Goal: Transaction & Acquisition: Purchase product/service

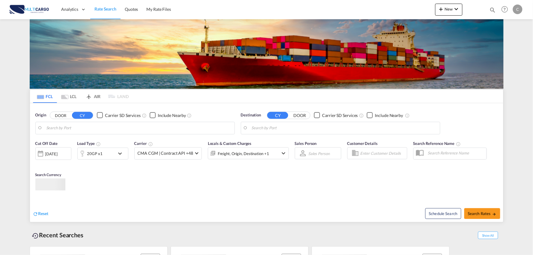
type input "Port of [GEOGRAPHIC_DATA], [GEOGRAPHIC_DATA], [GEOGRAPHIC_DATA]"
type input "Leixoes, Leixoes, PTLEI"
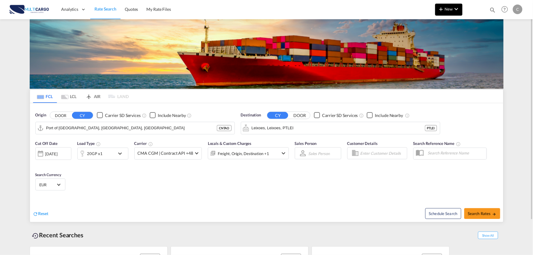
click at [445, 5] on md-icon "icon-plus 400-fg" at bounding box center [441, 8] width 7 height 7
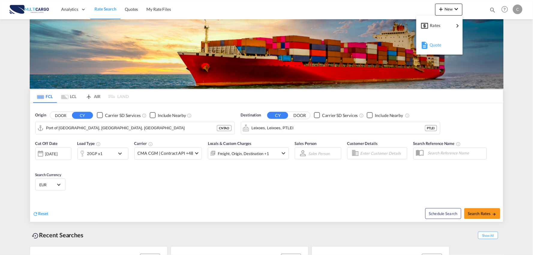
click at [436, 43] on span "Quote" at bounding box center [433, 45] width 7 height 12
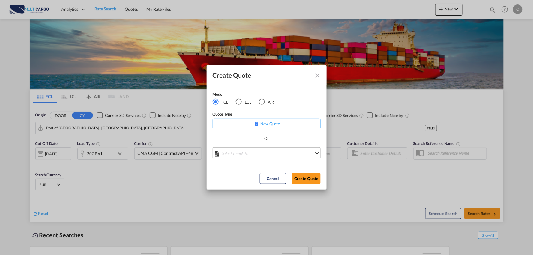
click at [263, 149] on md-select "Select template EXP EXW MERC.Nacional 09/2025 Patricia Barroso | 12 Sep 2025 IM…" at bounding box center [267, 153] width 108 height 12
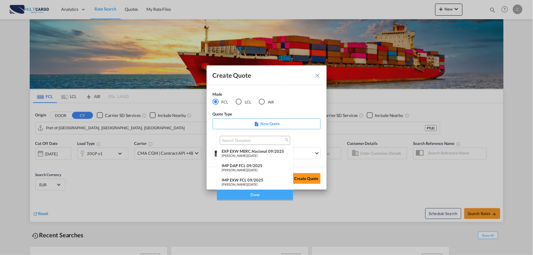
click at [260, 163] on div "IMP DAP FCL 09/2025" at bounding box center [255, 165] width 67 height 5
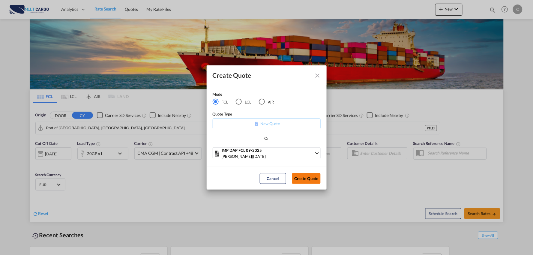
click at [307, 179] on button "Create Quote" at bounding box center [306, 178] width 29 height 11
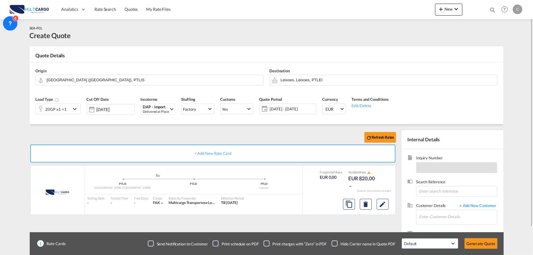
click at [74, 115] on div "Load Type 20GP x1 +1" at bounding box center [58, 107] width 51 height 29
click at [71, 111] on md-icon "icon-chevron-down" at bounding box center [75, 108] width 9 height 7
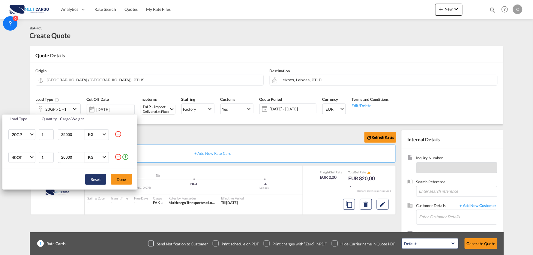
drag, startPoint x: 118, startPoint y: 155, endPoint x: 91, endPoint y: 151, distance: 27.5
click at [117, 155] on md-icon "icon-minus-circle-outline" at bounding box center [118, 156] width 7 height 7
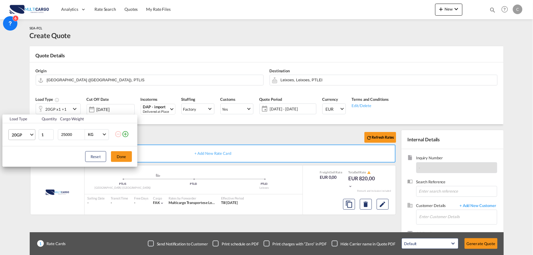
click at [21, 134] on span "20GP" at bounding box center [20, 135] width 17 height 6
click at [19, 161] on div "40HC" at bounding box center [17, 164] width 11 height 6
click at [115, 154] on button "Done" at bounding box center [121, 156] width 21 height 11
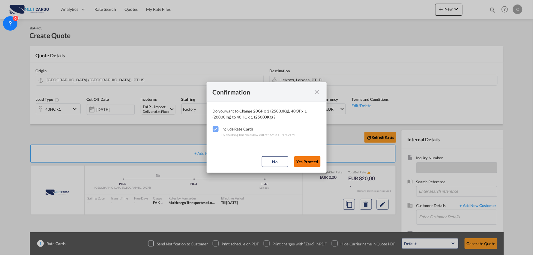
click at [307, 159] on button "Yes,Proceed" at bounding box center [307, 161] width 26 height 11
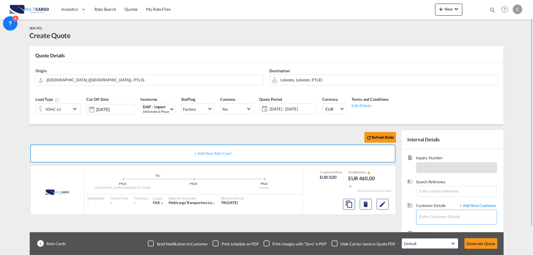
click at [439, 215] on input "Enter Customer Details" at bounding box center [458, 217] width 78 height 14
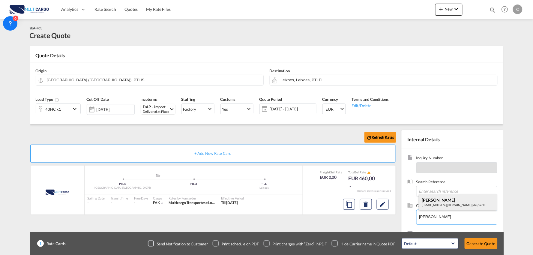
click at [438, 197] on div "Patricia Pita pricingeuropa@delpaintl.com | delpaintl" at bounding box center [458, 202] width 78 height 16
type input "delpaintl, Patricia Pita, pricingeuropa@delpaintl.com"
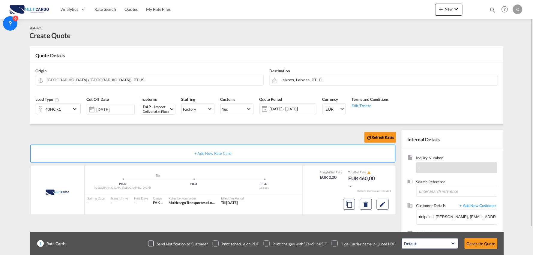
click at [333, 244] on div "Checkbox No Ink" at bounding box center [335, 244] width 6 height 6
click at [307, 224] on div "Refresh Rates + Add New Rate Card MultiCargo added by you .a{fill:#aaa8ad;} .a{…" at bounding box center [214, 192] width 369 height 125
click at [297, 77] on input "Leixoes, Leixoes, PTLEI" at bounding box center [388, 80] width 214 height 11
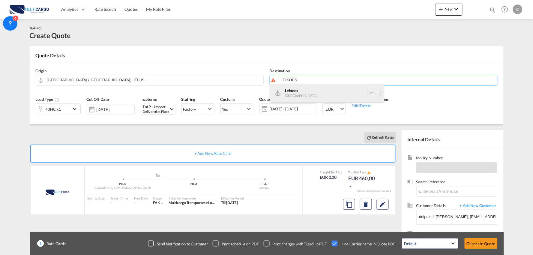
click at [301, 90] on div "Leixoes Portugal PTLEI" at bounding box center [327, 93] width 114 height 18
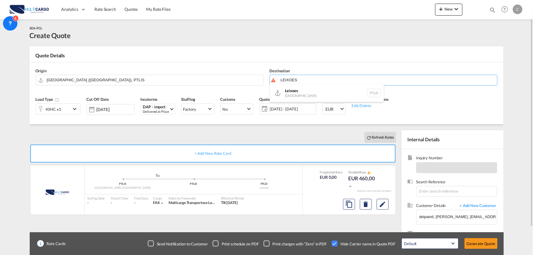
type input "Leixoes, PTLEI"
click at [292, 220] on div "Refresh Rates + Add New Rate Card MultiCargo added by you .a{fill:#aaa8ad;} .a{…" at bounding box center [214, 192] width 369 height 125
click at [229, 139] on div "Refresh Rates" at bounding box center [214, 137] width 369 height 14
click at [268, 132] on div "Refresh Rates" at bounding box center [214, 137] width 369 height 14
click at [80, 82] on input "[GEOGRAPHIC_DATA] ([GEOGRAPHIC_DATA]), PTLIS" at bounding box center [154, 80] width 214 height 11
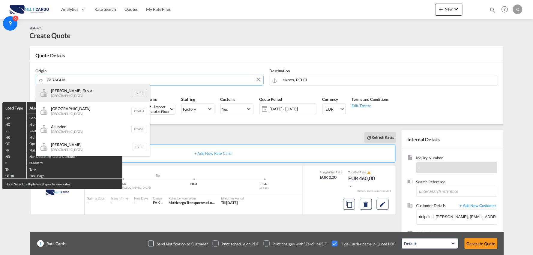
click at [80, 92] on div "Puerto Seguro Fluvial Paraguay PYPSE" at bounding box center [93, 93] width 114 height 18
type input "Puerto Seguro Fluvial, PYPSE"
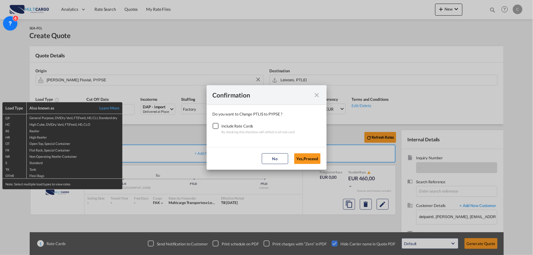
click at [213, 125] on div "Checkbox No Ink" at bounding box center [216, 126] width 6 height 6
click at [306, 157] on button "Yes,Proceed" at bounding box center [307, 158] width 26 height 11
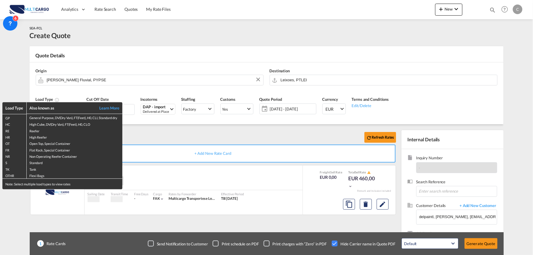
click at [145, 128] on div "Confirmation Do you want to Change PTLIS to PYPSE ? Include Rate Cards By check…" at bounding box center [266, 127] width 533 height 255
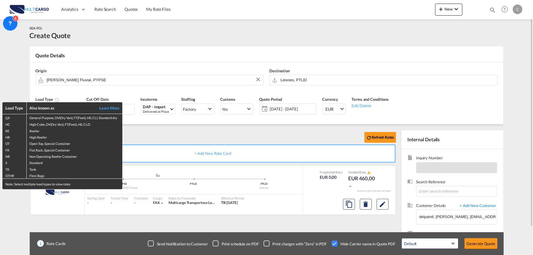
click at [145, 127] on div "Load Type Also known as Learn More GP General Purpose, DV(Dry Van), FT(Feet), H…" at bounding box center [266, 127] width 533 height 255
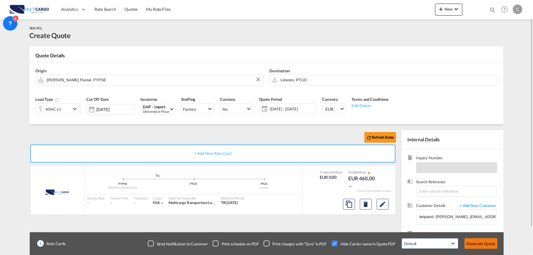
click at [484, 242] on button "Generate Quote" at bounding box center [481, 243] width 33 height 11
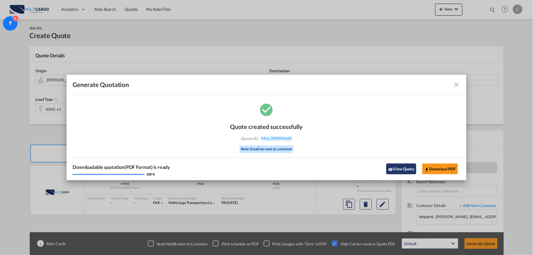
click at [404, 167] on button "View Quote" at bounding box center [401, 169] width 30 height 11
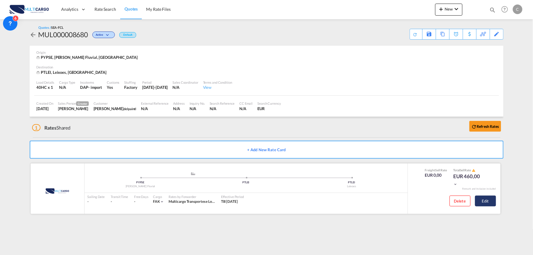
click at [485, 205] on button "Edit" at bounding box center [485, 201] width 21 height 11
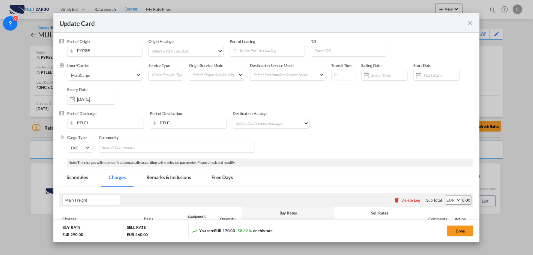
select select "per container"
select select "per B/L"
select select "per container"
select select "per B/L"
select select "per container"
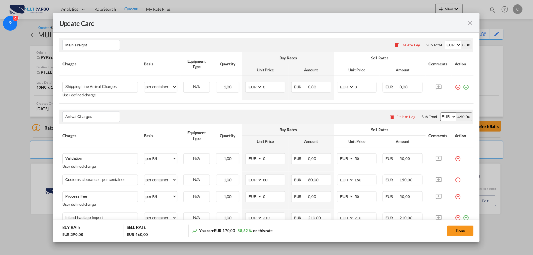
scroll to position [203, 0]
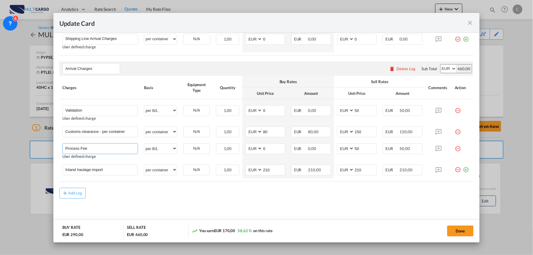
drag, startPoint x: 103, startPoint y: 149, endPoint x: 31, endPoint y: 144, distance: 71.6
click at [31, 144] on div "Update Card Port of Origin PYPSE Origin Haulage Select Origin Haulage rail road…" at bounding box center [266, 127] width 533 height 255
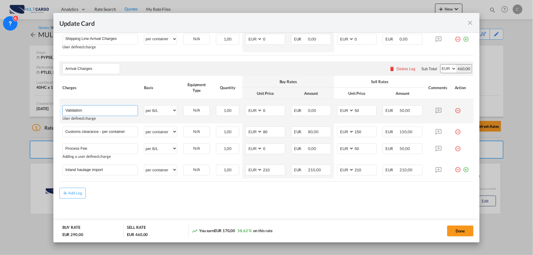
click at [116, 110] on input "Validation" at bounding box center [101, 110] width 73 height 9
paste input "Process Fee"
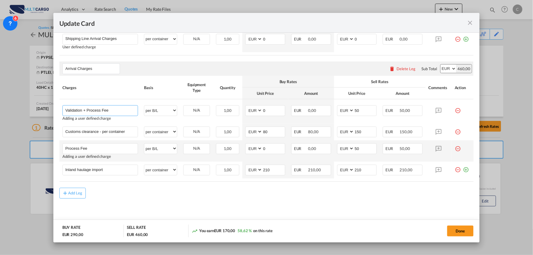
type input "Validation + Process Fee"
click at [455, 147] on md-icon "icon-minus-circle-outline red-400-fg" at bounding box center [458, 146] width 6 height 6
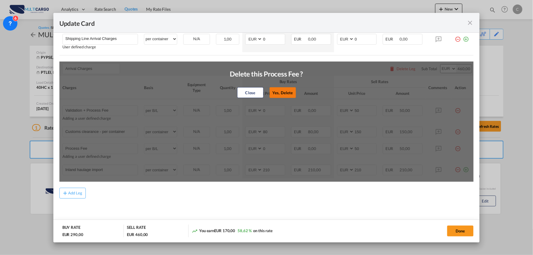
click at [284, 95] on button "Yes, Delete" at bounding box center [282, 92] width 26 height 11
type input "Inland haulage import"
select select "per container"
type input "210"
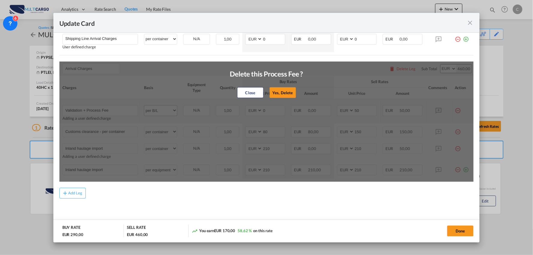
scroll to position [182, 0]
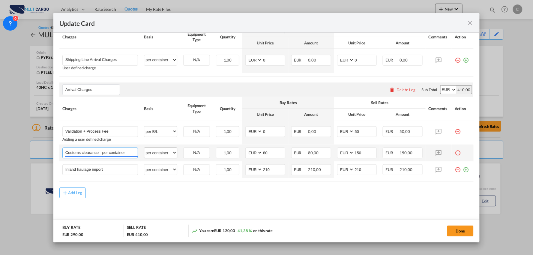
drag, startPoint x: 101, startPoint y: 153, endPoint x: 161, endPoint y: 153, distance: 59.7
click at [161, 153] on tr "Customs clearance - per container Please Enter User Defined Charges Cannot Be P…" at bounding box center [266, 153] width 415 height 17
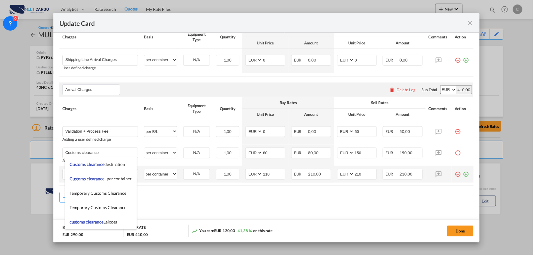
click at [334, 197] on div "Add Leg" at bounding box center [266, 197] width 415 height 11
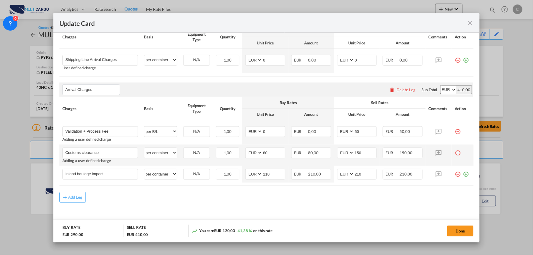
click at [455, 153] on md-icon "icon-minus-circle-outline red-400-fg" at bounding box center [458, 151] width 6 height 6
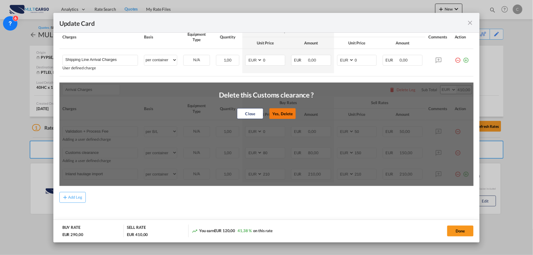
click at [277, 110] on button "Yes, Delete" at bounding box center [283, 113] width 26 height 11
type input "Inland haulage import"
type input "210"
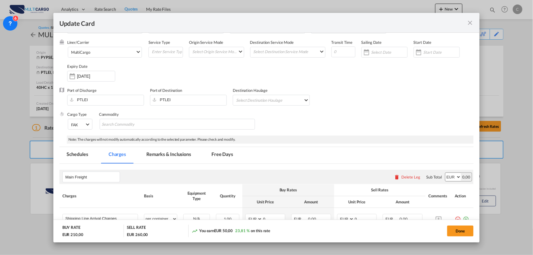
scroll to position [33, 0]
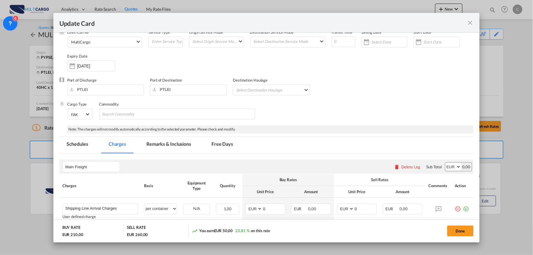
click at [167, 144] on md-tab-item "Remarks & Inclusions" at bounding box center [168, 145] width 59 height 17
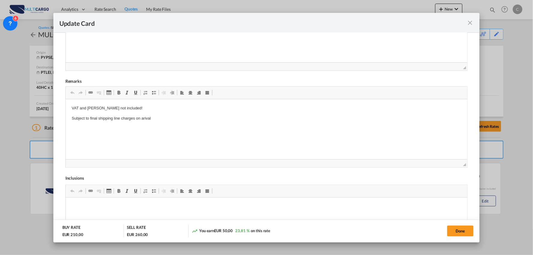
scroll to position [218, 0]
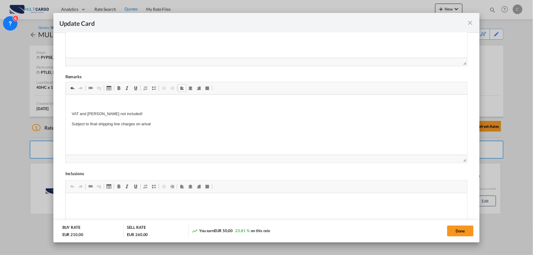
click at [73, 105] on p "Editor de texto enriquecido, editor5" at bounding box center [266, 104] width 390 height 6
click at [144, 114] on p "VAT and Dutties not included!" at bounding box center [266, 114] width 390 height 6
click at [217, 105] on p "Import Clearance not included along with any Inspection or documental control." at bounding box center [266, 104] width 390 height 6
click at [140, 112] on p "VAT and Dutties not included!" at bounding box center [266, 114] width 390 height 6
click at [163, 129] on html "Import Clearance not included along with any Inspection or documental control. …" at bounding box center [266, 114] width 402 height 38
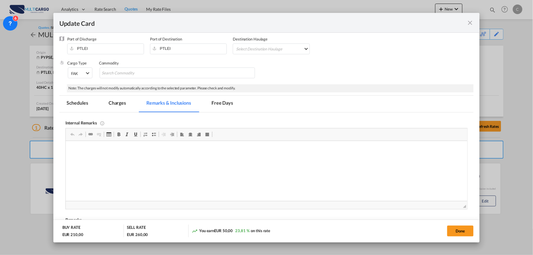
scroll to position [118, 0]
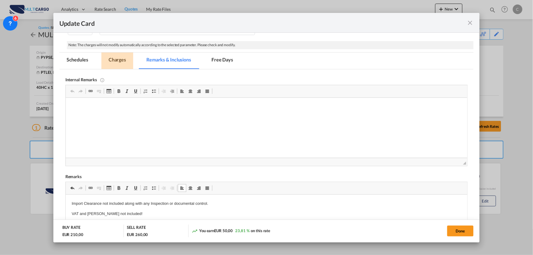
click at [122, 57] on md-tab-item "Charges" at bounding box center [117, 61] width 32 height 17
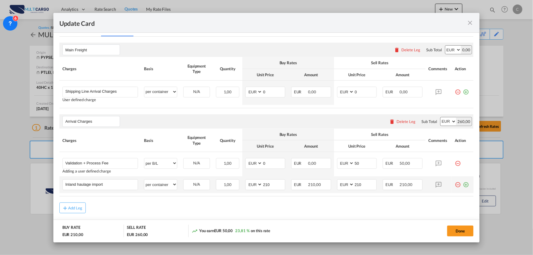
scroll to position [151, 0]
drag, startPoint x: 115, startPoint y: 185, endPoint x: 27, endPoint y: 182, distance: 88.0
click at [28, 183] on div "Update Card Port of Origin PYPSE Origin Haulage Select Origin Haulage rail road…" at bounding box center [266, 127] width 533 height 255
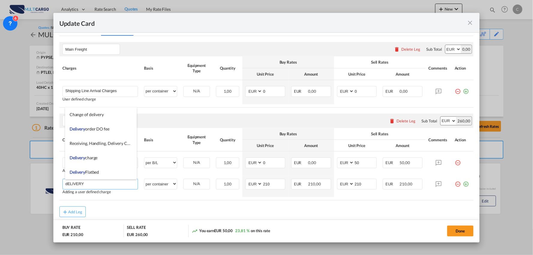
drag, startPoint x: 100, startPoint y: 185, endPoint x: 34, endPoint y: 185, distance: 65.4
click at [34, 185] on div "Update Card Port of Origin PYPSE Origin Haulage Select Origin Haulage rail road…" at bounding box center [266, 127] width 533 height 255
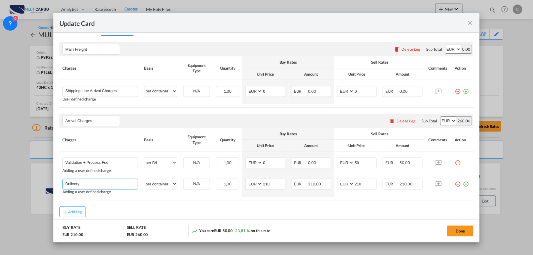
click at [0, 0] on li "Delivery Flatbed" at bounding box center [0, 0] width 0 height 0
type input "Delivery Flatbed"
select select "per equipment"
type input "0"
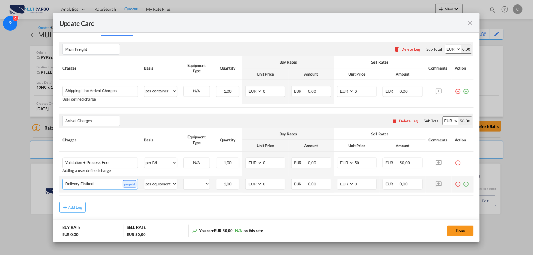
drag, startPoint x: 98, startPoint y: 183, endPoint x: 92, endPoint y: 191, distance: 10.3
click at [80, 182] on input "Delivery Flatbed" at bounding box center [101, 183] width 73 height 9
paste input "2630-369 Arruda dos Vinhos"
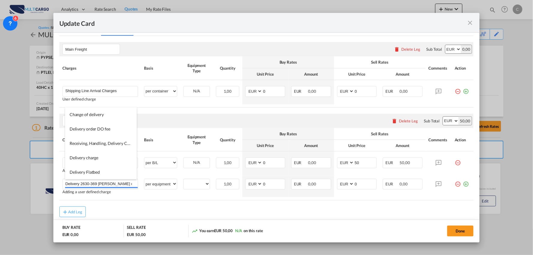
click at [146, 202] on rate-modification "Main Freight Please enter leg name Leg Name Already Exists Delete Leg Sub Total…" at bounding box center [266, 126] width 415 height 181
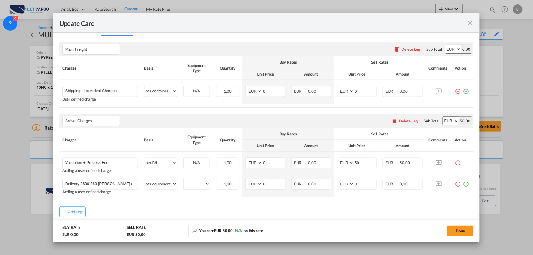
click at [161, 206] on rate-modification "Main Freight Please enter leg name Leg Name Already Exists Delete Leg Sub Total…" at bounding box center [266, 126] width 415 height 181
click at [86, 184] on input "Delivery 2630-369 Arruda dos Vinhos" at bounding box center [101, 183] width 73 height 9
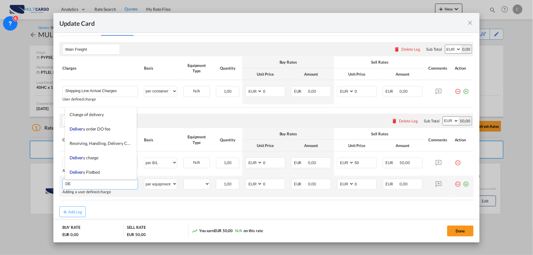
type input "D"
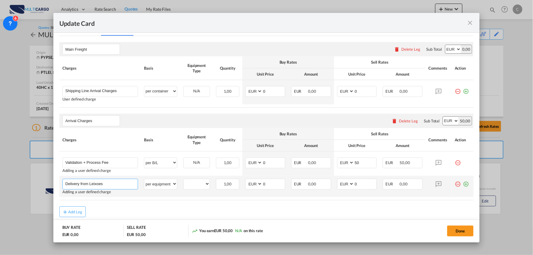
type input "Delivery from Leixoes"
click at [463, 182] on md-icon "icon-plus-circle-outline green-400-fg" at bounding box center [466, 182] width 6 height 6
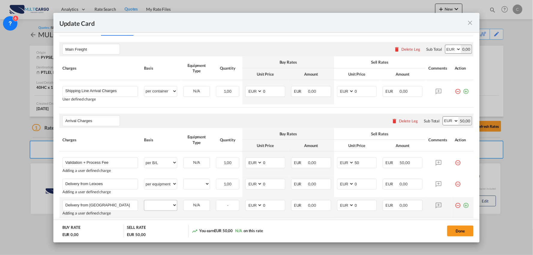
type input "Delivery from Lisboa"
drag, startPoint x: 167, startPoint y: 206, endPoint x: 165, endPoint y: 203, distance: 3.1
click at [167, 206] on select "per equipment per container per B/L per shipping bill per shipment per pallet p…" at bounding box center [160, 205] width 33 height 10
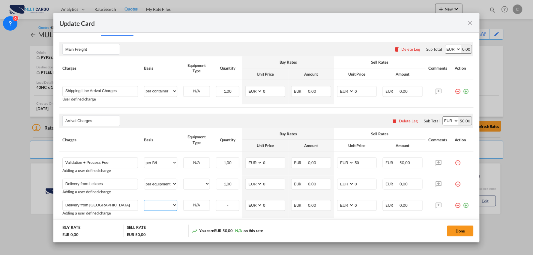
select select "per container"
click at [144, 201] on select "per equipment per container per B/L per shipping bill per shipment per pallet p…" at bounding box center [160, 205] width 33 height 10
click at [164, 182] on select "per equipment per container per B/L per shipping bill per shipment per pallet p…" at bounding box center [160, 184] width 33 height 10
select select "per container"
click at [144, 179] on select "per equipment per container per B/L per shipping bill per shipment per pallet p…" at bounding box center [160, 184] width 33 height 10
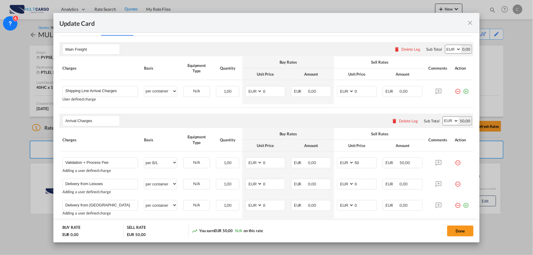
click at [311, 231] on div "You earn EUR 50,00 N/A on this rate" at bounding box center [253, 231] width 123 height 12
drag, startPoint x: 357, startPoint y: 161, endPoint x: 335, endPoint y: 164, distance: 22.4
click at [337, 164] on md-input-container "AED AFN ALL AMD ANG AOA ARS AUD AWG AZN BAM BBD BDT BGN BHD BIF BMD BND BOB BRL…" at bounding box center [357, 163] width 40 height 11
type input "150"
click at [313, 125] on div "Arrival Charges Please enter leg name Leg Name Already Exists Delete Leg Sub To…" at bounding box center [266, 121] width 415 height 14
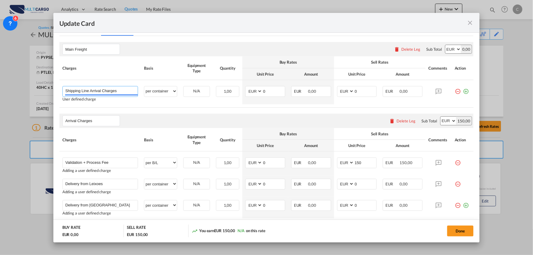
drag, startPoint x: 118, startPoint y: 90, endPoint x: -33, endPoint y: 94, distance: 150.4
click at [0, 94] on html "Analytics Reports Dashboard Rate Search Quotes My Rate Files" at bounding box center [266, 127] width 533 height 255
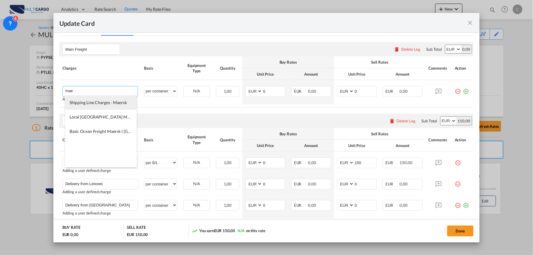
click at [115, 103] on span "Shipping Line Charges - Maersk" at bounding box center [98, 102] width 57 height 5
type input "Shipping Line Charges - Maersk"
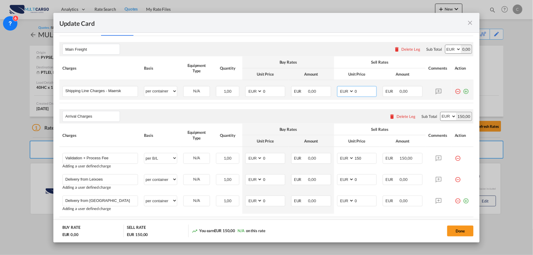
drag, startPoint x: 365, startPoint y: 92, endPoint x: 337, endPoint y: 94, distance: 28.6
click at [337, 94] on md-input-container "AED AFN ALL AMD ANG AOA ARS AUD AWG AZN BAM BBD BDT BGN BHD BIF BMD BND [PERSON…" at bounding box center [357, 91] width 40 height 11
type input "318"
click at [237, 94] on tr "Shipping Line Charges - Maersk Please Enter User Defined Charges Cannot Be Publ…" at bounding box center [266, 90] width 415 height 20
type input "318"
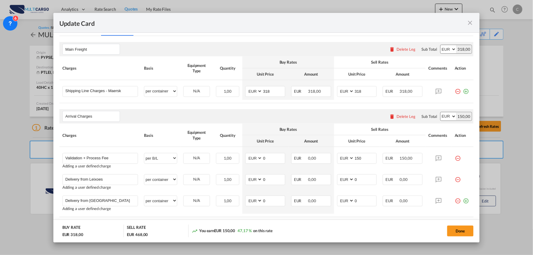
drag, startPoint x: 260, startPoint y: 48, endPoint x: 275, endPoint y: 59, distance: 17.8
click at [260, 47] on div "Main Freight Please enter leg name Leg Name Already Exists Delete Leg Sub Total…" at bounding box center [266, 49] width 415 height 14
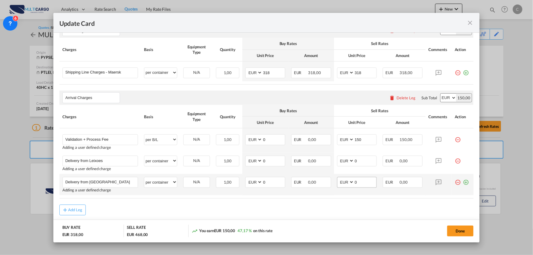
scroll to position [187, 0]
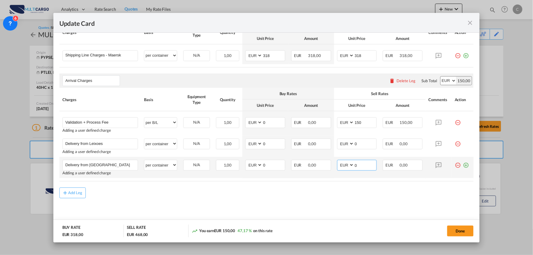
drag, startPoint x: 362, startPoint y: 165, endPoint x: 338, endPoint y: 166, distance: 23.1
click at [338, 166] on md-input-container "AED AFN ALL AMD ANG AOA ARS AUD AWG AZN BAM BBD BDT BGN BHD BIF BMD BND [PERSON…" at bounding box center [357, 165] width 40 height 11
type input "305"
drag, startPoint x: 272, startPoint y: 165, endPoint x: 245, endPoint y: 166, distance: 26.7
click at [245, 166] on md-input-container "AED AFN ALL AMD ANG AOA ARS AUD AWG AZN BAM BBD BDT BGN BHD BIF BMD BND [PERSON…" at bounding box center [265, 165] width 40 height 11
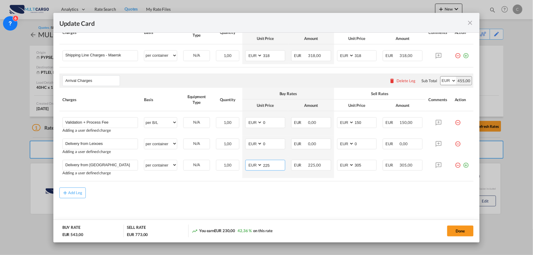
type input "225"
click at [183, 208] on md-content "Main Freight Please enter leg name Leg Name Already Exists Delete Leg Sub Total…" at bounding box center [266, 113] width 415 height 227
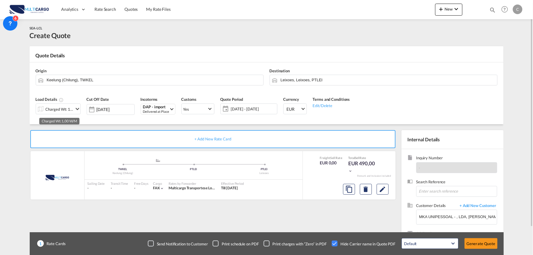
click at [66, 110] on div "Charged Wt: 1,00 W/M" at bounding box center [60, 109] width 28 height 8
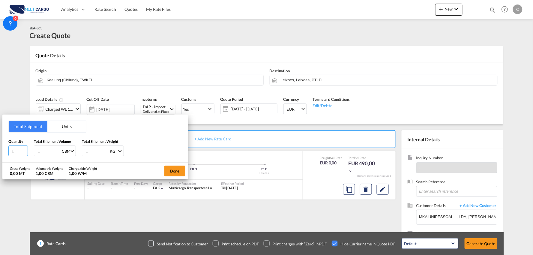
drag, startPoint x: 15, startPoint y: 149, endPoint x: 2, endPoint y: 149, distance: 13.2
click at [2, 149] on div "Total Shipment Units Quantity 1 Total Shipment Volume 1 CBM CBM CFT Total Shipm…" at bounding box center [95, 139] width 186 height 48
drag, startPoint x: 90, startPoint y: 155, endPoint x: 82, endPoint y: 155, distance: 8.4
click at [82, 155] on div "1 KG KG LB" at bounding box center [103, 151] width 42 height 11
drag, startPoint x: 35, startPoint y: 150, endPoint x: 23, endPoint y: 130, distance: 23.5
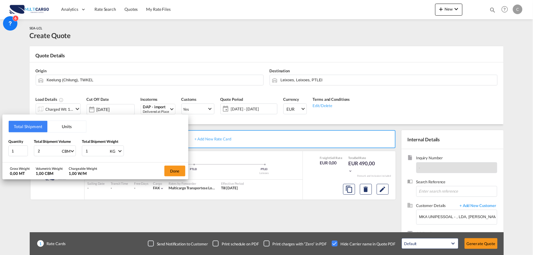
click at [37, 150] on input "2" at bounding box center [49, 151] width 24 height 10
drag, startPoint x: 41, startPoint y: 151, endPoint x: 21, endPoint y: 154, distance: 19.7
click at [21, 154] on div "Quantity 1 Total Shipment Volume 2 CBM CBM CFT Total Shipment Weight 1 KG KG LB" at bounding box center [95, 148] width 174 height 18
type input "6"
drag, startPoint x: 16, startPoint y: 150, endPoint x: 7, endPoint y: 150, distance: 9.3
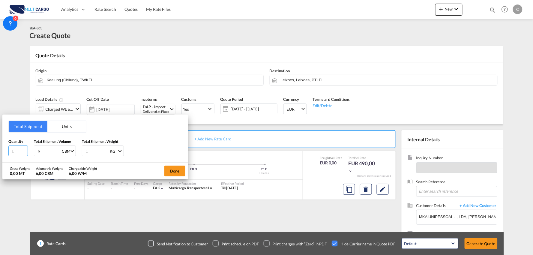
click at [7, 150] on div "Total Shipment Units Quantity 1 Total Shipment Volume 6 CBM CBM CFT Total Shipm…" at bounding box center [95, 139] width 186 height 48
click at [84, 150] on div "1 KG KG LB" at bounding box center [103, 151] width 42 height 11
drag, startPoint x: 90, startPoint y: 149, endPoint x: 74, endPoint y: 149, distance: 15.6
click at [77, 149] on div "Quantity 1 Total Shipment Volume 6 CBM CBM CFT Total Shipment Weight 1 KG KG LB" at bounding box center [95, 148] width 174 height 18
type input "1690"
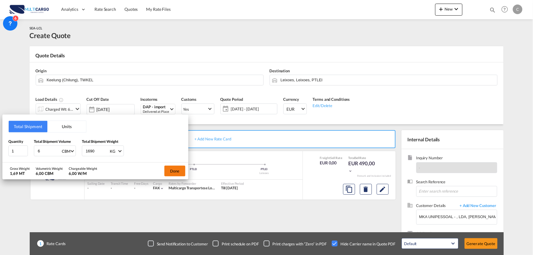
click at [173, 173] on button "Done" at bounding box center [174, 171] width 21 height 11
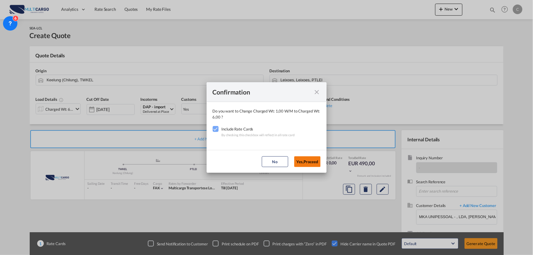
click at [305, 165] on button "Yes,Proceed" at bounding box center [307, 161] width 26 height 11
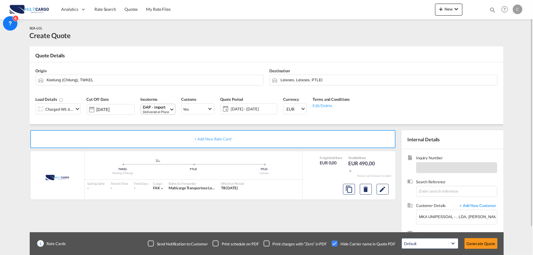
click at [157, 110] on div "Delivered at Place" at bounding box center [156, 112] width 26 height 5
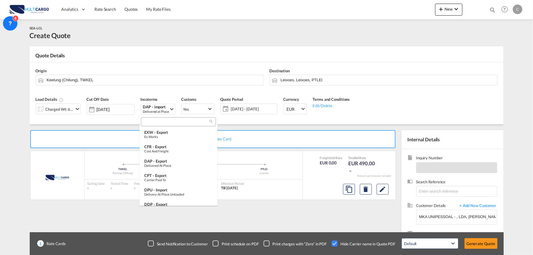
scroll to position [89, 0]
click at [170, 122] on input "search" at bounding box center [176, 121] width 67 height 5
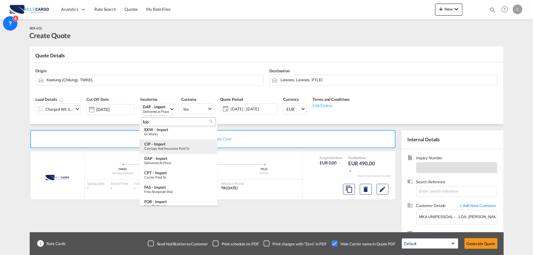
scroll to position [0, 0]
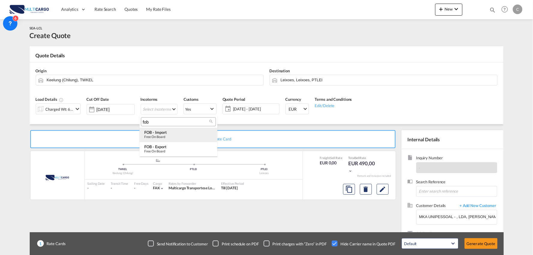
type input "fob"
click at [166, 133] on div "FOB - import" at bounding box center [178, 132] width 68 height 5
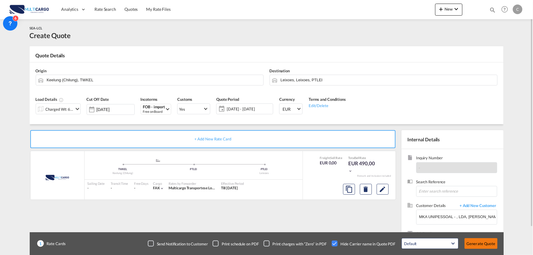
click at [484, 242] on button "Generate Quote" at bounding box center [481, 243] width 33 height 11
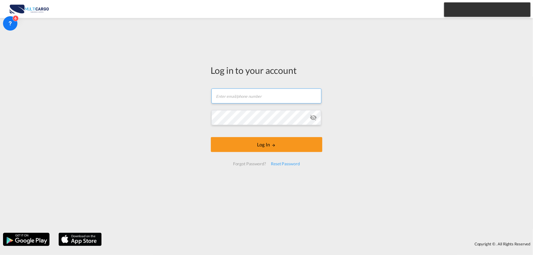
type input "cesar.teixeira@multicargo.pt"
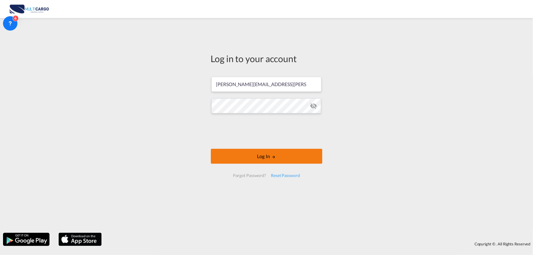
click at [265, 155] on button "Log In" at bounding box center [267, 156] width 112 height 15
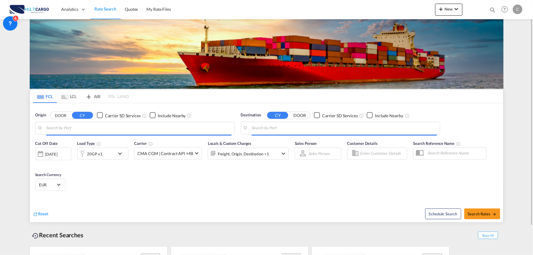
type input "Port of [GEOGRAPHIC_DATA], [GEOGRAPHIC_DATA], [GEOGRAPHIC_DATA]"
type input "Leixoes, Leixoes, PTLEI"
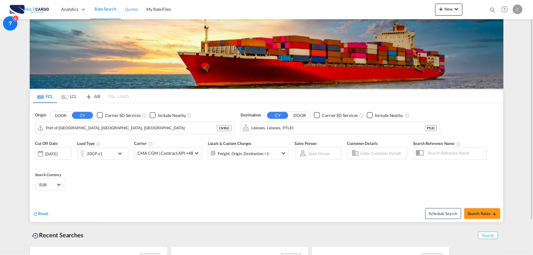
click at [125, 8] on span "Quotes" at bounding box center [131, 9] width 13 height 5
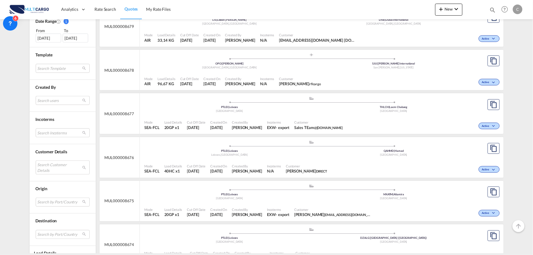
scroll to position [200, 0]
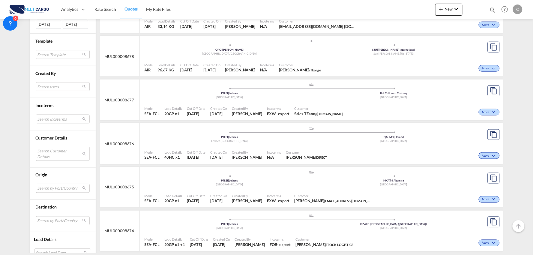
click at [50, 152] on md-select "Search Customer Details user name user pablo Bori pbori@rflcargo.com | rflcargo…" at bounding box center [63, 154] width 54 height 14
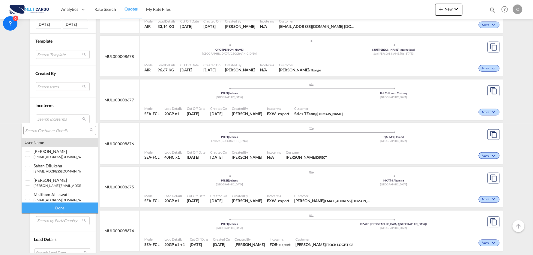
click at [53, 131] on input "search" at bounding box center [57, 130] width 65 height 5
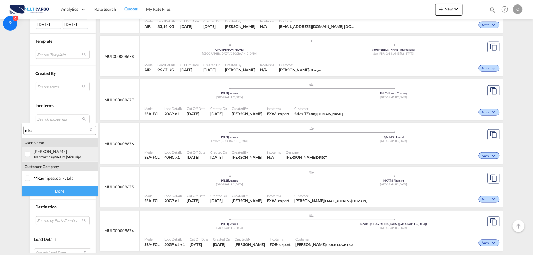
type input "mka"
click at [45, 154] on div "joão Martins joaomartins@ mka .pt | mka unipessoal - , lda" at bounding box center [57, 154] width 47 height 10
click at [70, 189] on div "Done" at bounding box center [60, 191] width 77 height 11
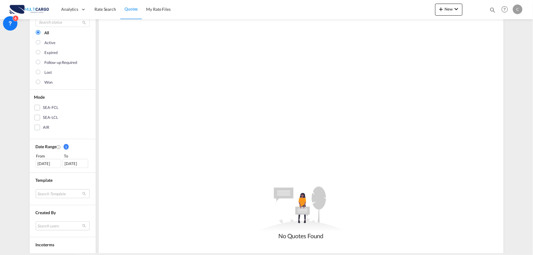
scroll to position [0, 0]
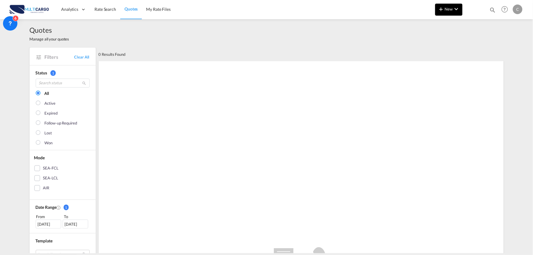
click at [454, 9] on md-icon "icon-chevron-down" at bounding box center [456, 8] width 7 height 7
click at [436, 47] on span "Quote" at bounding box center [433, 45] width 7 height 12
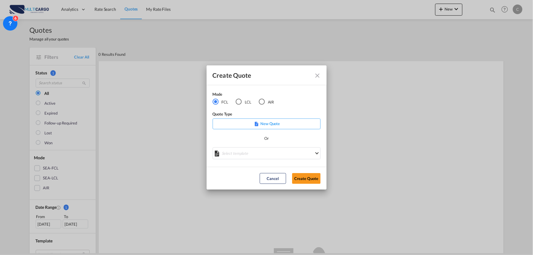
click at [241, 104] on div "LCL" at bounding box center [239, 102] width 6 height 6
click at [254, 149] on md-select "Select template EXP LCL Globelink 09/2025 [PERSON_NAME] | [DATE] EXP [GEOGRAPHI…" at bounding box center [267, 153] width 108 height 12
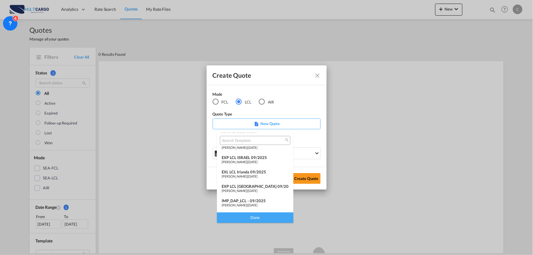
scroll to position [49, 0]
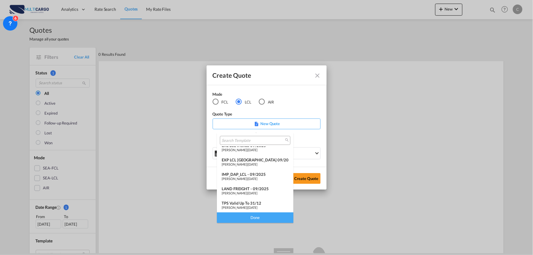
click at [249, 173] on div "IMP_DAP_LCL - 09/2025" at bounding box center [255, 174] width 67 height 5
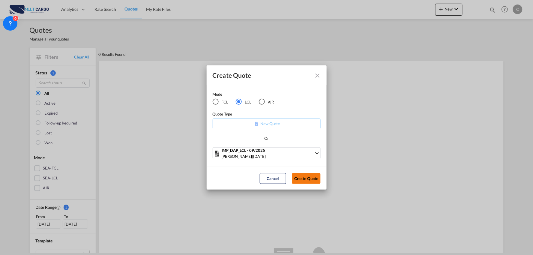
click at [300, 178] on button "Create Quote" at bounding box center [306, 178] width 29 height 11
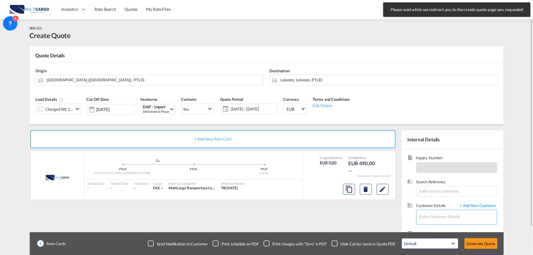
click at [456, 217] on input "Enter Customer Details" at bounding box center [458, 217] width 78 height 14
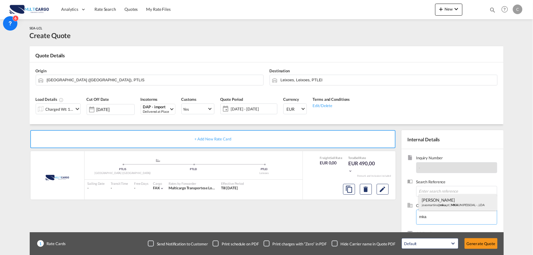
click at [433, 198] on div "João Martins joaomartins@ mka .pt | MKA UNIPESSOAL - , LDA" at bounding box center [458, 202] width 78 height 16
type input "MKA UNIPESSOAL - , LDA, João Martins, joaomartins@mka.pt"
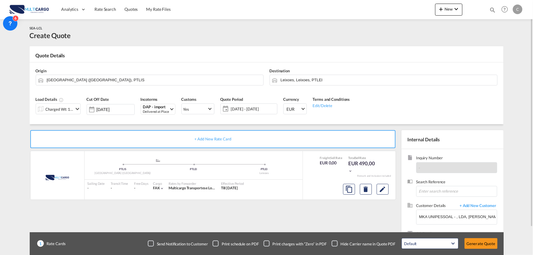
click at [335, 242] on div "Checkbox No Ink" at bounding box center [335, 244] width 6 height 6
click at [319, 223] on div "+ Add New Rate Card MultiCargo added by you .a{fill:#aaa8ad;} .a{fill:#aaa8ad;}…" at bounding box center [214, 192] width 369 height 125
click at [150, 111] on div "Delivered at Place" at bounding box center [156, 112] width 26 height 5
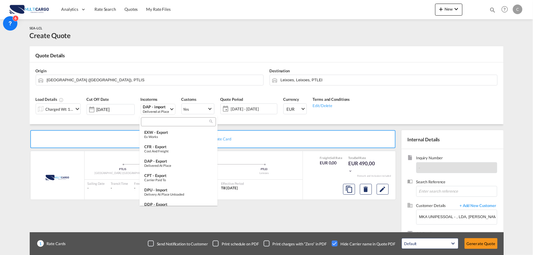
scroll to position [89, 0]
click at [163, 119] on input "search" at bounding box center [176, 121] width 67 height 5
type input "exw"
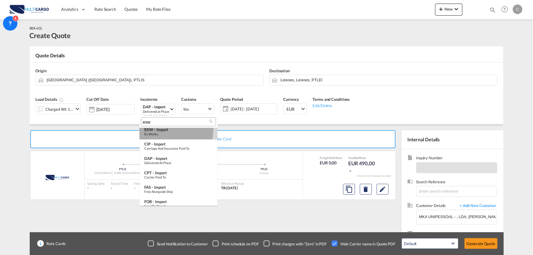
click at [173, 130] on div "EXW - import" at bounding box center [178, 129] width 68 height 5
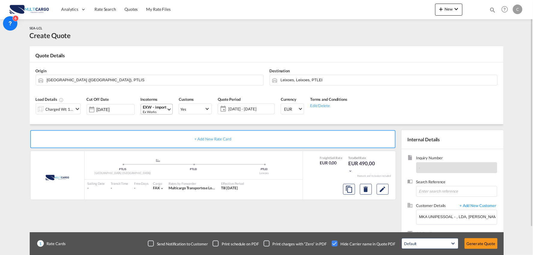
click at [155, 109] on div "EXW - import" at bounding box center [155, 107] width 24 height 5
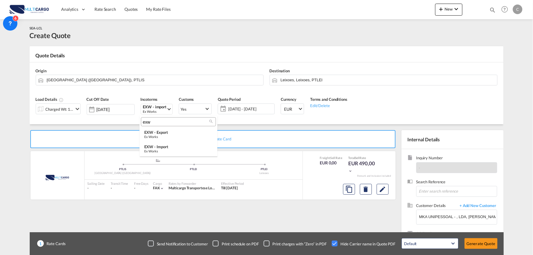
drag, startPoint x: 159, startPoint y: 121, endPoint x: 133, endPoint y: 119, distance: 26.2
click at [133, 119] on body "Analytics Reports Dashboard Rate Search Quotes My Rate Files Analytics" at bounding box center [266, 127] width 533 height 255
type input "fob"
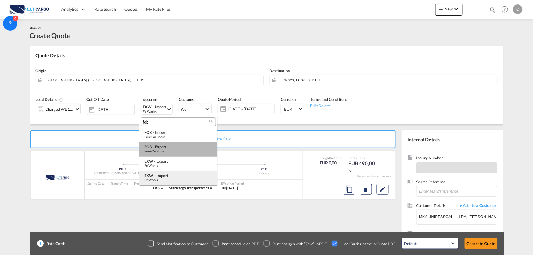
click at [169, 146] on div "FOB - export" at bounding box center [178, 146] width 68 height 5
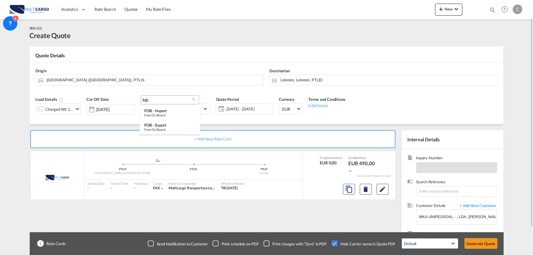
type md-option "[object Object]"
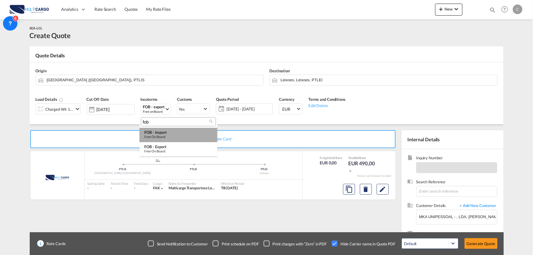
click at [166, 131] on div "FOB - import" at bounding box center [178, 132] width 68 height 5
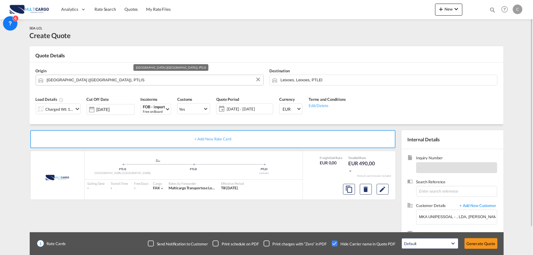
click at [101, 80] on input "[GEOGRAPHIC_DATA] ([GEOGRAPHIC_DATA]), PTLIS" at bounding box center [154, 80] width 214 height 11
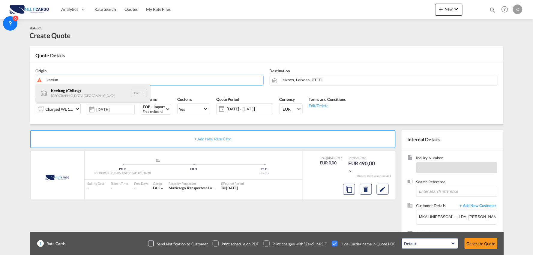
click at [83, 94] on div "Keelun g (Chilung) Taiwan, Province of China TWKEL" at bounding box center [93, 93] width 114 height 18
type input "Keelung (Chilung), TWKEL"
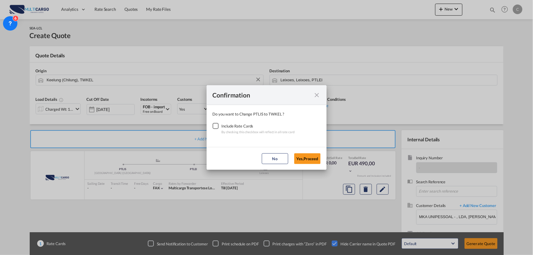
click at [218, 123] on div "Checkbox No Ink" at bounding box center [216, 126] width 6 height 6
click at [310, 159] on button "Yes,Proceed" at bounding box center [307, 158] width 26 height 11
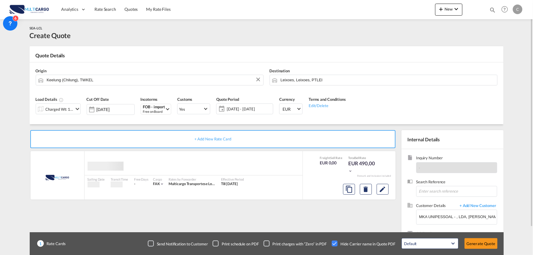
click at [65, 112] on div "Charged Wt: 1,00 W/M" at bounding box center [60, 109] width 28 height 8
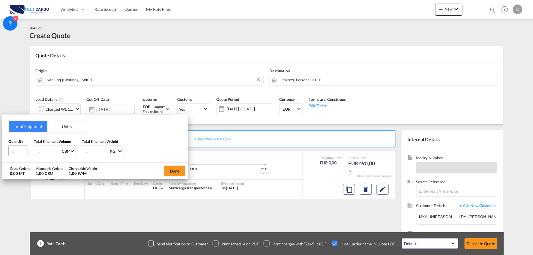
drag, startPoint x: 42, startPoint y: 149, endPoint x: 19, endPoint y: 151, distance: 23.2
click at [20, 151] on div "Quantity 1 Total Shipment Volume 1 CBM CBM CFT Total Shipment Weight 1 KG KG LB" at bounding box center [95, 148] width 174 height 18
type input "6"
drag, startPoint x: 92, startPoint y: 155, endPoint x: 71, endPoint y: 153, distance: 21.4
click at [71, 153] on div "Quantity 1 Total Shipment Volume 6 CBM CBM CFT Total Shipment Weight 1 KG KG LB" at bounding box center [95, 148] width 174 height 18
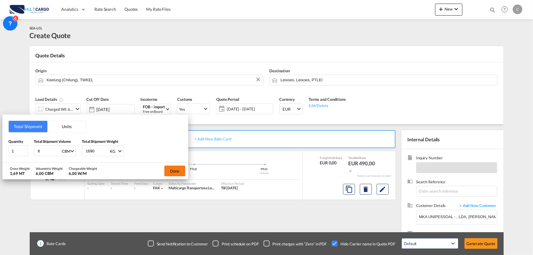
type input "1690"
click at [179, 171] on button "Done" at bounding box center [174, 171] width 21 height 11
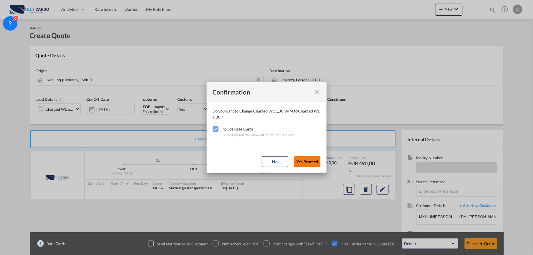
click at [312, 160] on button "Yes,Proceed" at bounding box center [307, 161] width 26 height 11
click at [330, 233] on div "Confirmation Do you want to Change Charged Wt: 1,00 W/M to Charged Wt: 6,00 ? I…" at bounding box center [266, 127] width 533 height 255
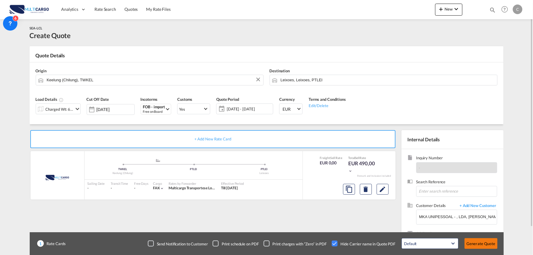
click at [488, 245] on button "Generate Quote" at bounding box center [481, 243] width 33 height 11
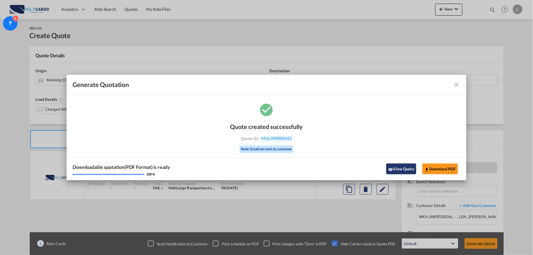
click at [409, 165] on button "View Quote" at bounding box center [401, 169] width 30 height 11
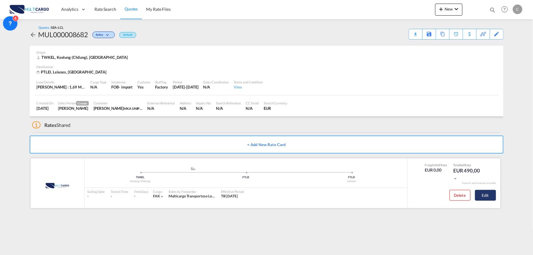
click at [493, 197] on button "Edit" at bounding box center [485, 195] width 21 height 11
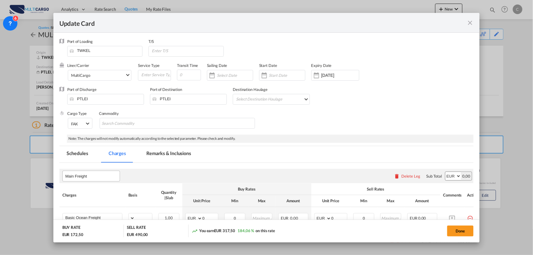
select select "per_shipment"
select select "per_bl"
select select "per_shipment"
select select "per_doc"
select select "per_shipment"
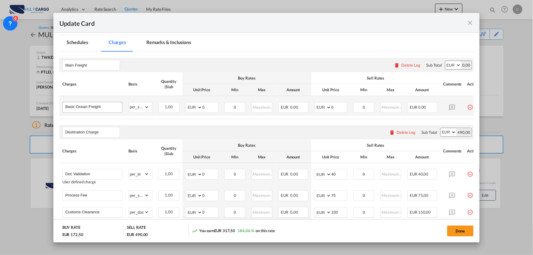
scroll to position [100, 0]
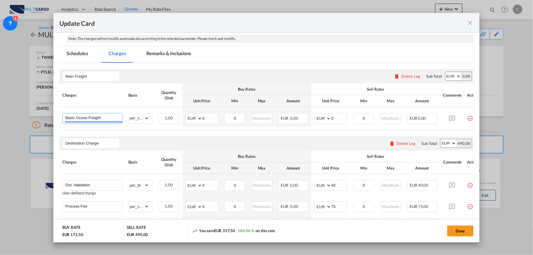
drag, startPoint x: 105, startPoint y: 117, endPoint x: -9, endPoint y: 113, distance: 113.8
click at [0, 113] on html "Analytics Reports Dashboard Rate Search Quotes My Rate Files" at bounding box center [266, 127] width 533 height 255
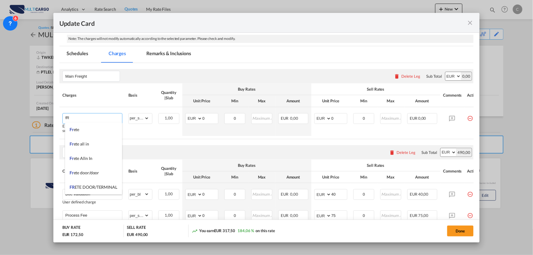
type input "f"
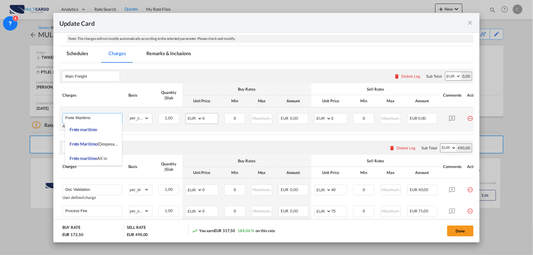
type input "Frete Maritimo"
drag, startPoint x: 210, startPoint y: 119, endPoint x: 26, endPoint y: 187, distance: 197.1
click at [210, 119] on input "0" at bounding box center [211, 117] width 16 height 9
drag, startPoint x: 205, startPoint y: 119, endPoint x: 179, endPoint y: 119, distance: 25.2
click at [178, 119] on tr "Frete Maritimo Adding a user defined charge Please Enter Already Exists gross_w…" at bounding box center [271, 119] width 425 height 24
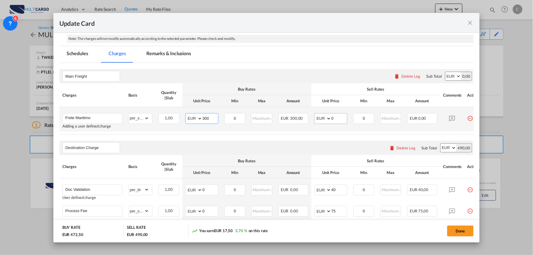
type input "300"
drag, startPoint x: 341, startPoint y: 118, endPoint x: 293, endPoint y: 113, distance: 47.4
click at [293, 113] on tr "Frete Maritimo Adding a user defined charge Please Enter Already Exists gross_w…" at bounding box center [271, 119] width 425 height 24
click at [185, 119] on md-input-container "AED AFN ALL AMD ANG AOA ARS AUD AWG AZN BAM BBD BDT BGN BHD BIF BMD BND BOB BRL…" at bounding box center [201, 118] width 33 height 11
click at [191, 119] on select "AED AFN ALL AMD ANG AOA ARS AUD AWG AZN BAM BBD BDT BGN BHD BIF BMD BND BOB BRL…" at bounding box center [195, 118] width 16 height 8
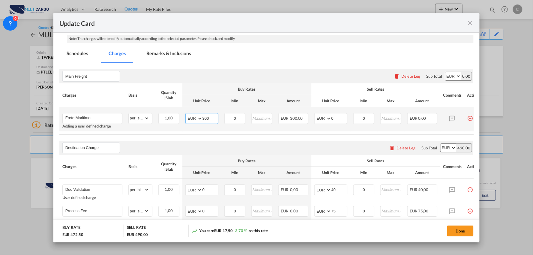
select select "string:USD"
click at [187, 114] on select "AED AFN ALL AMD ANG AOA ARS AUD AWG AZN BAM BBD BDT BGN BHD BIF BMD BND BOB BRL…" at bounding box center [195, 118] width 16 height 8
drag, startPoint x: 339, startPoint y: 118, endPoint x: 313, endPoint y: 121, distance: 26.6
click at [313, 121] on td "AED AFN ALL AMD ANG AOA ARS AUD AWG AZN BAM BBD BDT BGN BHD BIF BMD BND BOB BRL…" at bounding box center [330, 119] width 39 height 24
click at [341, 121] on input "0" at bounding box center [340, 117] width 16 height 9
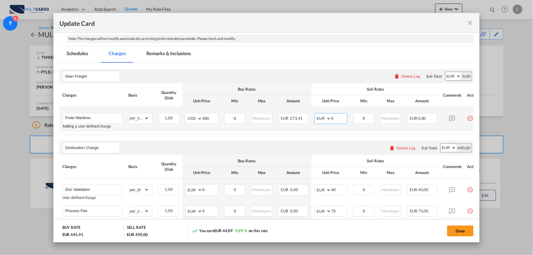
drag, startPoint x: 341, startPoint y: 120, endPoint x: 316, endPoint y: 118, distance: 24.7
click at [323, 118] on md-input-container "AED AFN ALL AMD ANG AOA ARS AUD AWG AZN BAM BBD BDT BGN BHD BIF BMD BND [PERSON…" at bounding box center [330, 118] width 33 height 11
type input "463"
click at [285, 140] on air-lcl-rate-modification "Main Freight Please enter leg name Leg Name Already Exists Delete Leg Sub Total…" at bounding box center [266, 170] width 415 height 215
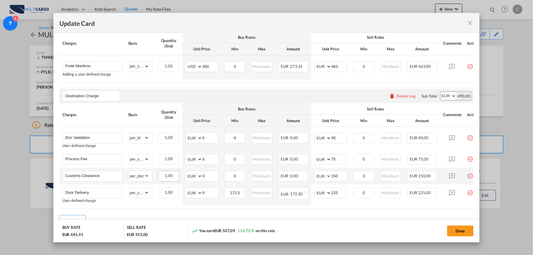
scroll to position [167, 0]
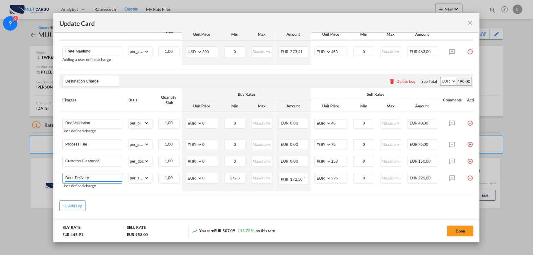
drag, startPoint x: 104, startPoint y: 179, endPoint x: 7, endPoint y: 186, distance: 97.8
click at [8, 187] on div "Update Card Port of Loading TWKEL T/S Liner/Carrier MultiCargo Atlantic Contain…" at bounding box center [266, 127] width 533 height 255
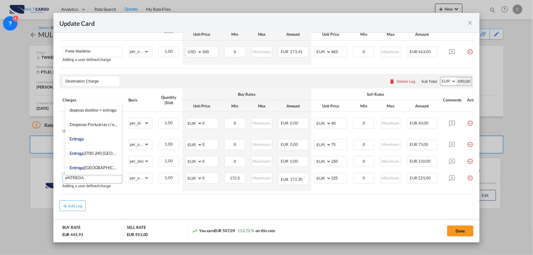
drag, startPoint x: 86, startPoint y: 179, endPoint x: 27, endPoint y: 176, distance: 58.5
click at [28, 177] on div "Update Card Port of Loading TWKEL T/S Liner/Carrier MultiCargo Atlantic Contain…" at bounding box center [266, 127] width 533 height 255
type input "Entrega"
click at [179, 211] on div "Add Leg" at bounding box center [266, 205] width 415 height 11
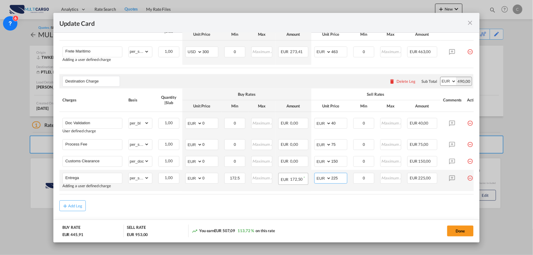
drag, startPoint x: 338, startPoint y: 179, endPoint x: 301, endPoint y: 179, distance: 36.6
click at [301, 179] on tr "Entrega Adding a user defined charge Please Enter Already Exists gross_weight v…" at bounding box center [271, 180] width 425 height 21
type input "150"
drag, startPoint x: 211, startPoint y: 181, endPoint x: 188, endPoint y: 181, distance: 23.7
click at [188, 181] on md-input-container "AED AFN ALL AMD ANG AOA ARS AUD AWG AZN BAM BBD BDT BGN BHD BIF BMD BND [PERSON…" at bounding box center [201, 178] width 33 height 11
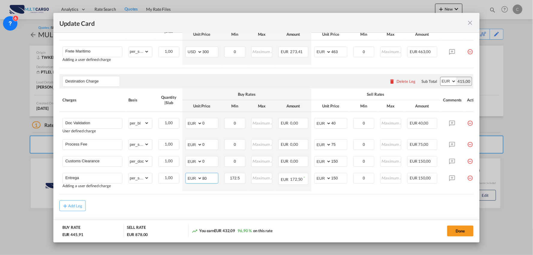
type input "80"
click at [178, 205] on div "Add Leg" at bounding box center [266, 205] width 415 height 11
click at [179, 167] on tr "Customs Clearance Please Enter Already Exists gross_weight volumetric_weight pe…" at bounding box center [271, 161] width 425 height 17
type input "80"
drag, startPoint x: 147, startPoint y: 214, endPoint x: 165, endPoint y: 200, distance: 22.7
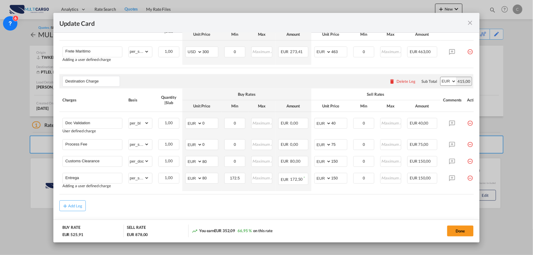
click at [147, 211] on div "Add Leg" at bounding box center [266, 205] width 415 height 11
drag, startPoint x: 334, startPoint y: 145, endPoint x: 331, endPoint y: 133, distance: 12.8
click at [309, 146] on tr "Process Fee Please Enter Already Exists gross_weight volumetric_weight per_ship…" at bounding box center [271, 144] width 425 height 17
type input "90"
click at [312, 215] on md-content "Main Freight Please enter leg name Leg Name Already Exists Delete Leg Sub Total…" at bounding box center [266, 118] width 415 height 244
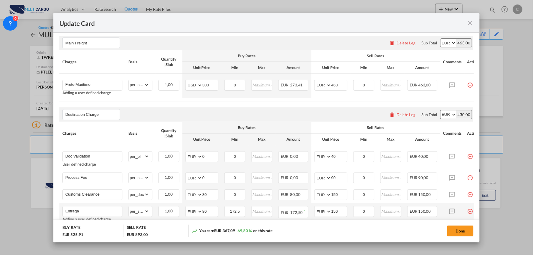
scroll to position [182, 0]
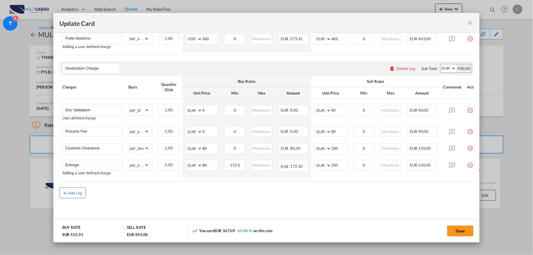
click at [76, 197] on button "Add Leg" at bounding box center [72, 193] width 26 height 11
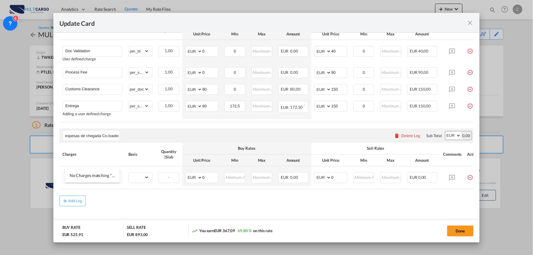
scroll to position [249, 0]
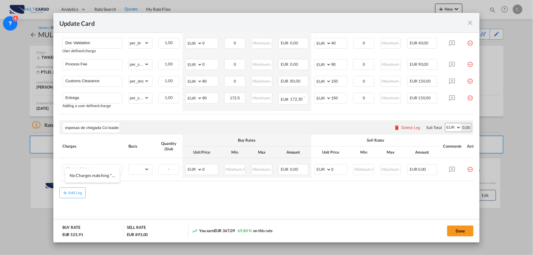
type input "Despesas de chegada Co-loader"
click at [102, 198] on div "Add Leg" at bounding box center [266, 193] width 415 height 11
click at [87, 172] on input "Charge Name" at bounding box center [93, 169] width 57 height 9
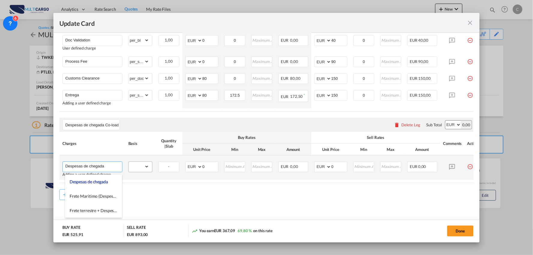
type input "Despesas de chegada"
click at [146, 168] on select "gross_weight volumetric_weight per_shipment per_bl per_km per_hawb per_kg flat …" at bounding box center [139, 167] width 20 height 10
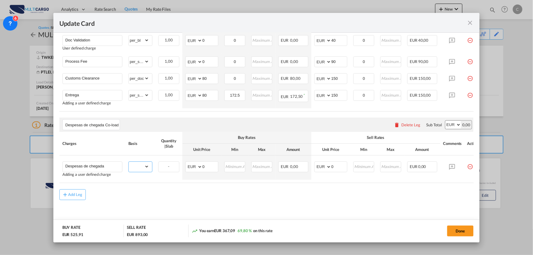
select select "per_shipment"
click at [129, 166] on select "gross_weight volumetric_weight per_shipment per_bl per_km per_hawb per_kg flat …" at bounding box center [139, 167] width 20 height 10
click at [166, 197] on div "Add Leg" at bounding box center [266, 194] width 415 height 11
click at [209, 171] on input "0" at bounding box center [211, 166] width 16 height 9
drag, startPoint x: 209, startPoint y: 171, endPoint x: 182, endPoint y: 170, distance: 27.0
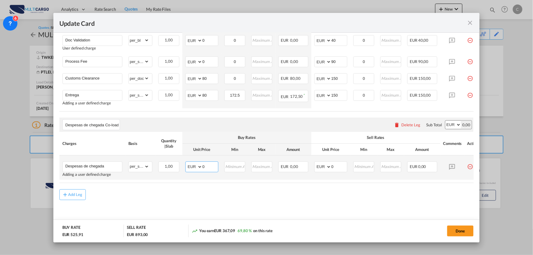
click at [183, 170] on td "AED AFN ALL AMD ANG AOA ARS AUD AWG AZN BAM BBD BDT BGN BHD BIF BMD BND BOB BRL…" at bounding box center [201, 168] width 39 height 24
type input "1220"
drag, startPoint x: 143, startPoint y: 167, endPoint x: 155, endPoint y: 182, distance: 19.2
click at [143, 167] on select "gross_weight volumetric_weight per_shipment per_bl per_km per_hawb per_kg flat …" at bounding box center [139, 167] width 20 height 10
click at [192, 171] on select "AED AFN ALL AMD ANG AOA ARS AUD AWG AZN BAM BBD BDT BGN BHD BIF BMD BND BOB BRL…" at bounding box center [195, 167] width 16 height 8
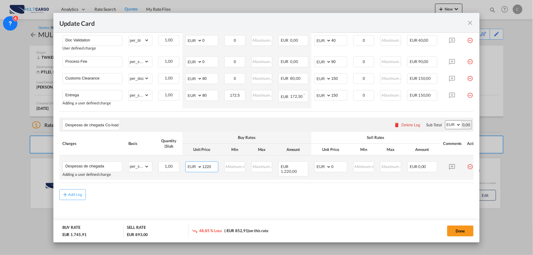
select select "string:USD"
click at [187, 167] on select "AED AFN ALL AMD ANG AOA ARS AUD AWG AZN BAM BBD BDT BGN BHD BIF BMD BND BOB BRL…" at bounding box center [195, 167] width 16 height 8
drag, startPoint x: 212, startPoint y: 172, endPoint x: 196, endPoint y: 167, distance: 16.5
click at [196, 167] on md-input-container "AED AFN ALL AMD ANG AOA ARS AUD AWG AZN BAM BBD BDT BGN BHD BIF BMD BND BOB BRL…" at bounding box center [201, 167] width 33 height 11
type input "2"
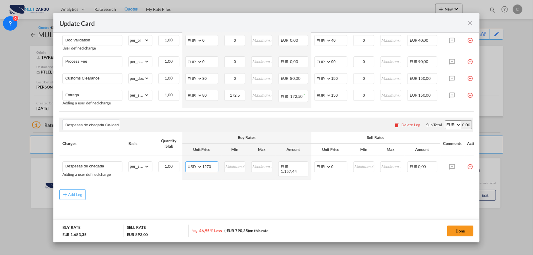
type input "1270"
click at [283, 200] on div "Add Leg" at bounding box center [266, 194] width 415 height 11
click at [244, 208] on md-content "Main Freight Please enter leg name Leg Name Already Exists Delete Leg Sub Total…" at bounding box center [266, 71] width 415 height 315
click at [338, 171] on input "0" at bounding box center [340, 166] width 16 height 9
drag, startPoint x: 341, startPoint y: 169, endPoint x: 311, endPoint y: 167, distance: 30.1
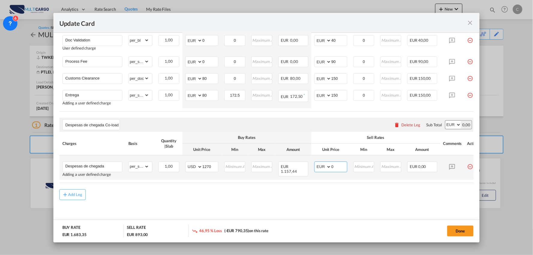
click at [314, 168] on td "AED AFN ALL AMD ANG AOA ARS AUD AWG AZN BAM BBD BDT BGN BHD BIF BMD BND BOB BRL…" at bounding box center [330, 168] width 39 height 24
type input "1395"
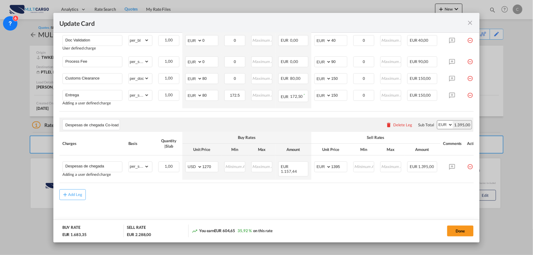
click at [278, 211] on md-content "Main Freight Please enter leg name Leg Name Already Exists Delete Leg Sub Total…" at bounding box center [266, 71] width 415 height 315
click at [275, 200] on div "Add Leg" at bounding box center [266, 194] width 415 height 11
click at [458, 230] on button "Done" at bounding box center [460, 231] width 26 height 11
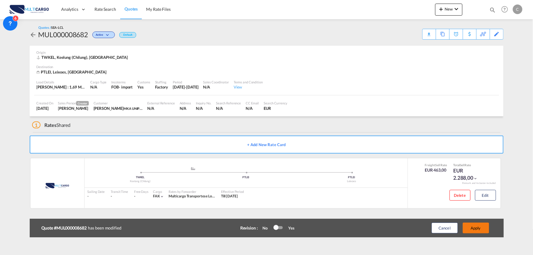
click at [482, 227] on button "Apply" at bounding box center [476, 228] width 26 height 11
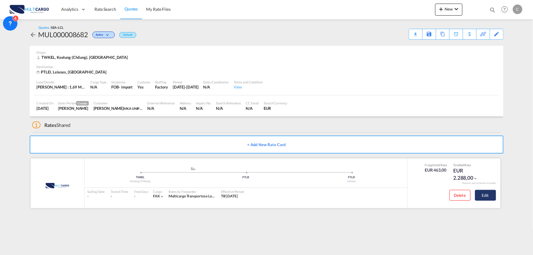
click at [493, 196] on button "Edit" at bounding box center [485, 195] width 21 height 11
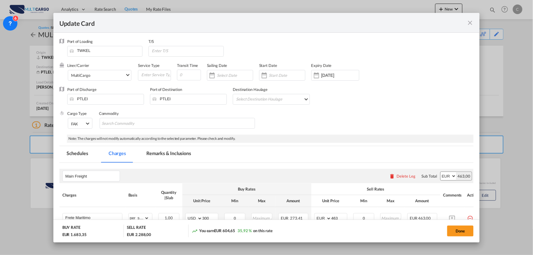
click at [166, 148] on md-tab-item "Remarks & Inclusions" at bounding box center [168, 154] width 59 height 17
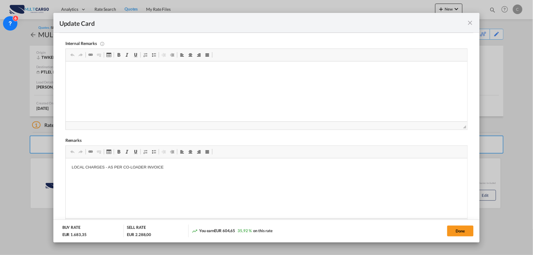
scroll to position [167, 0]
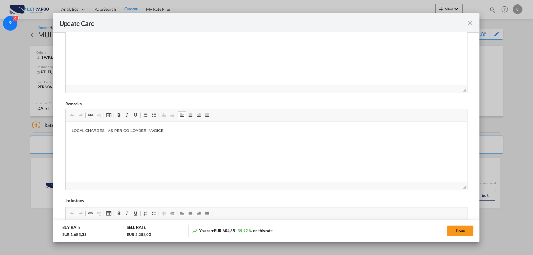
drag, startPoint x: 173, startPoint y: 129, endPoint x: 23, endPoint y: 125, distance: 149.2
drag, startPoint x: 169, startPoint y: 131, endPoint x: 46, endPoint y: 125, distance: 122.5
click at [65, 125] on html "LOCAL CHARGES - AS PER CO-LOADER INVOICE" at bounding box center [266, 136] width 402 height 29
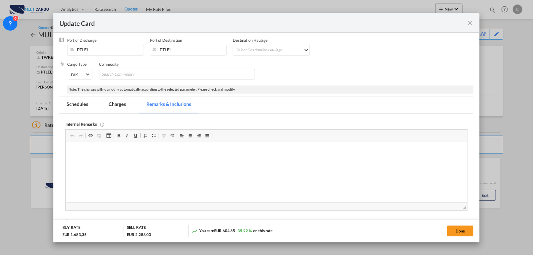
scroll to position [33, 0]
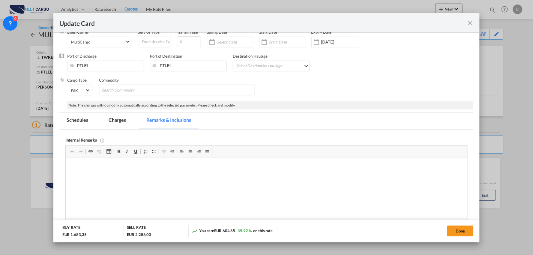
click at [116, 122] on md-tab-item "Charges" at bounding box center [117, 121] width 32 height 17
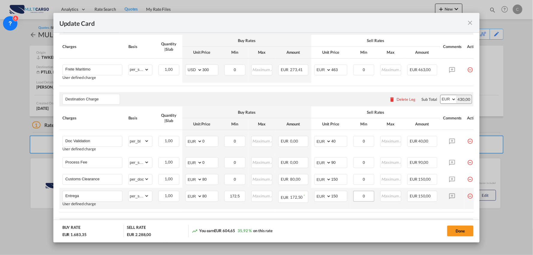
scroll to position [167, 0]
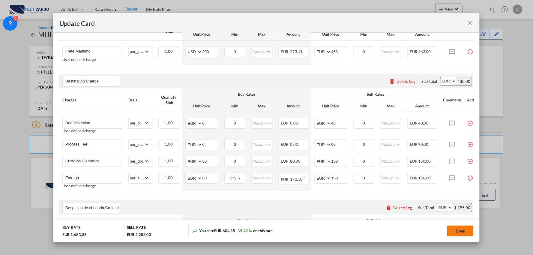
click at [462, 232] on button "Done" at bounding box center [460, 231] width 26 height 11
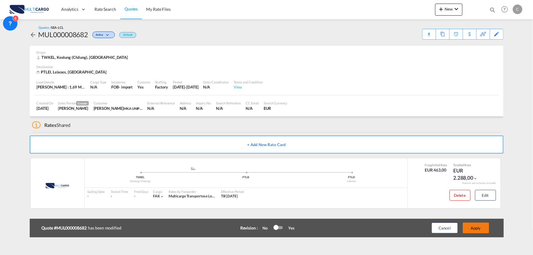
click at [478, 229] on button "Apply" at bounding box center [476, 228] width 26 height 11
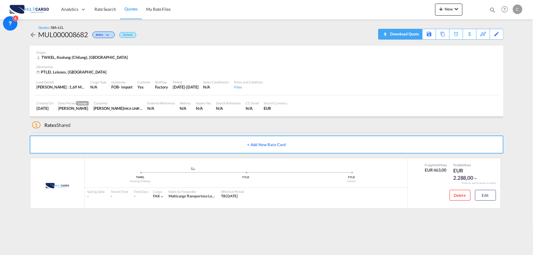
click at [408, 35] on div "Download Quote" at bounding box center [404, 34] width 31 height 10
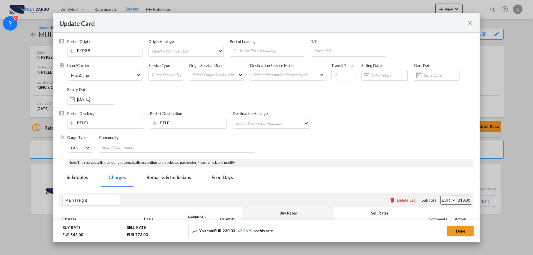
select select "per container"
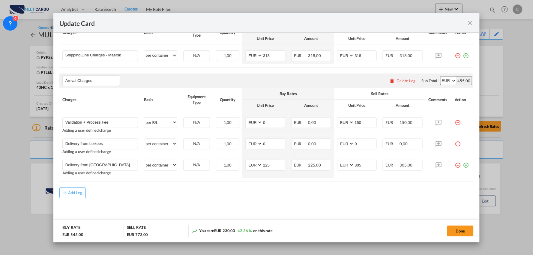
click at [198, 194] on div "Add Leg" at bounding box center [266, 193] width 415 height 11
click at [152, 191] on div "Add Leg" at bounding box center [266, 193] width 415 height 11
click at [161, 197] on div "Add Leg" at bounding box center [266, 193] width 415 height 11
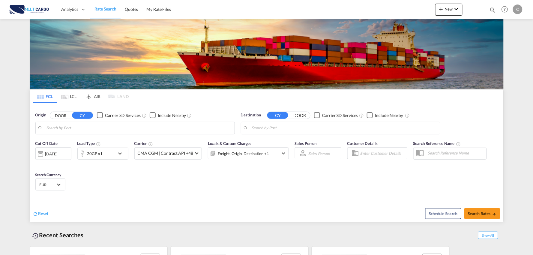
type input "Port of [GEOGRAPHIC_DATA], [GEOGRAPHIC_DATA], [GEOGRAPHIC_DATA]"
type input "Leixoes, Leixoes, PTLEI"
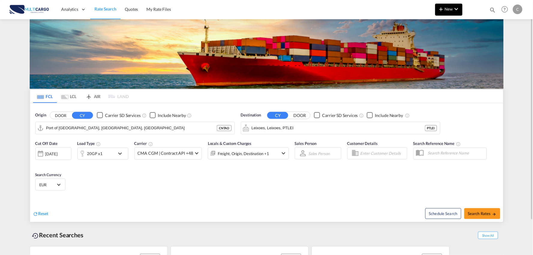
click at [449, 9] on span "New" at bounding box center [449, 9] width 23 height 5
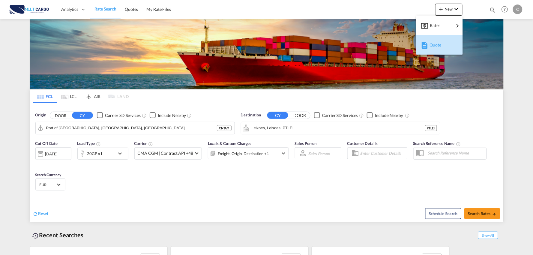
click at [443, 44] on div "Quote" at bounding box center [441, 45] width 22 height 15
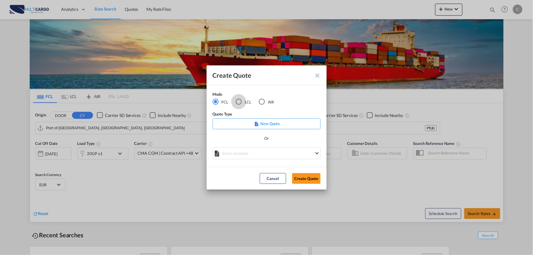
click at [241, 101] on div "LCL" at bounding box center [239, 102] width 6 height 6
click at [269, 152] on md-select "Select template EXP LCL Globelink 09/2025 [PERSON_NAME] | [DATE] EXP [GEOGRAPHI…" at bounding box center [267, 153] width 108 height 12
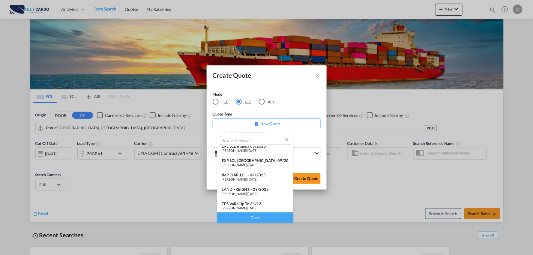
scroll to position [49, 0]
click at [249, 190] on div "LAND FREIGHT - 09/2025" at bounding box center [255, 188] width 67 height 5
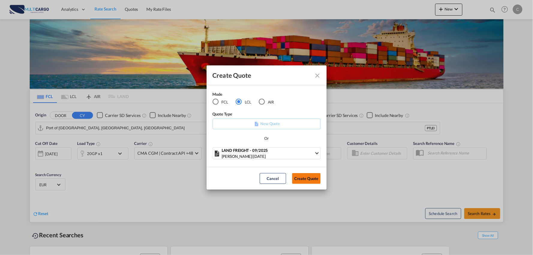
click at [312, 177] on button "Create Quote" at bounding box center [306, 178] width 29 height 11
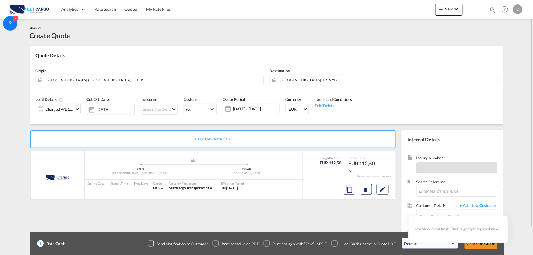
click at [350, 217] on div "+ Add New Rate Card MultiCargo added by you .a{fill:#aaa8ad;} .a{fill:#aaa8ad;}…" at bounding box center [214, 192] width 369 height 125
click at [350, 210] on div "+ Add New Rate Card MultiCargo added by you .a{fill:#aaa8ad;} .a{fill:#aaa8ad;}…" at bounding box center [214, 192] width 369 height 125
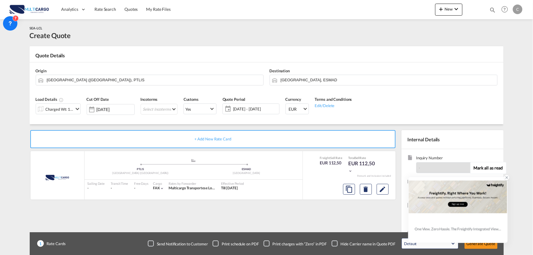
click at [506, 177] on icon at bounding box center [507, 178] width 2 height 2
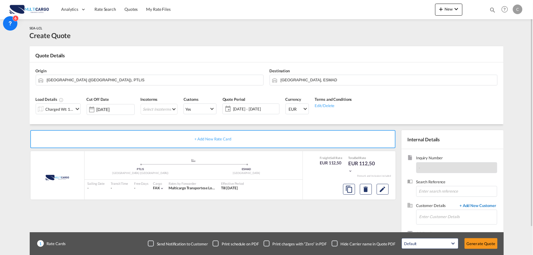
click at [481, 206] on span "+ Add New Customer" at bounding box center [477, 206] width 41 height 7
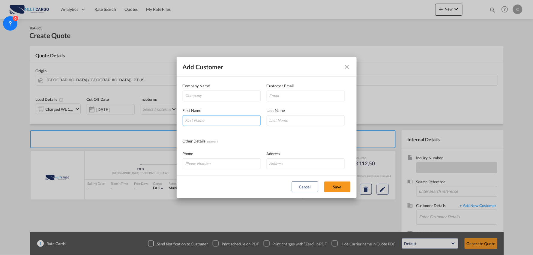
click at [224, 118] on input "Add Customer Company ..." at bounding box center [222, 120] width 78 height 11
type input "D."
type input "Natália"
drag, startPoint x: 319, startPoint y: 93, endPoint x: 46, endPoint y: 104, distance: 273.0
click at [319, 93] on input "Add Customer Company ..." at bounding box center [306, 96] width 78 height 11
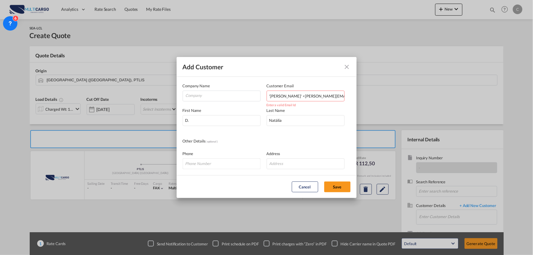
click at [325, 96] on input "'[PERSON_NAME]' <[PERSON_NAME][EMAIL_ADDRESS][DOMAIN_NAME][PERSON_NAME]" at bounding box center [306, 96] width 78 height 11
drag, startPoint x: 302, startPoint y: 95, endPoint x: 152, endPoint y: 97, distance: 150.0
click at [118, 98] on div "Add Customer Company Name Customer Email '[PERSON_NAME]' <[EMAIL_ADDRESS][DOMAI…" at bounding box center [266, 127] width 533 height 255
click at [344, 95] on input "[EMAIL_ADDRESS][DOMAIN_NAME]>" at bounding box center [306, 96] width 78 height 11
type input "[EMAIL_ADDRESS][DOMAIN_NAME]"
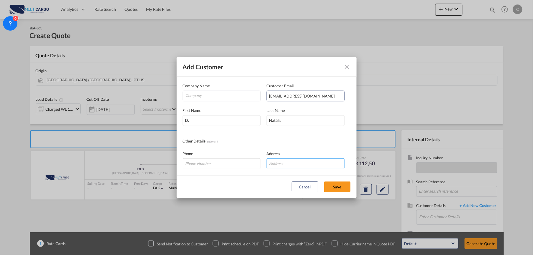
click at [297, 160] on input "Add Customer Company ..." at bounding box center [306, 163] width 78 height 11
click at [213, 119] on input "D." at bounding box center [222, 120] width 78 height 11
click at [208, 101] on md-autocomplete-wrap "Add Customer Company ..." at bounding box center [222, 97] width 75 height 12
click at [209, 98] on input "Company" at bounding box center [223, 95] width 75 height 9
click at [214, 92] on input "Company" at bounding box center [223, 95] width 75 height 9
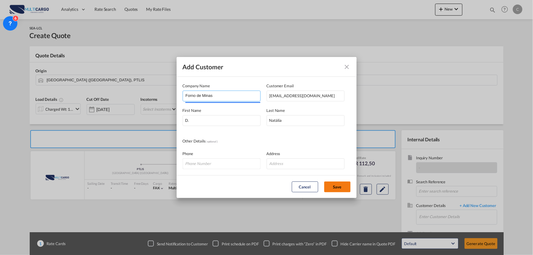
type input "Forno de Minas"
click at [342, 185] on button "Save" at bounding box center [337, 187] width 26 height 11
type input "Forno de Minas, D. [PERSON_NAME], [PERSON_NAME][EMAIL_ADDRESS][DOMAIN_NAME]"
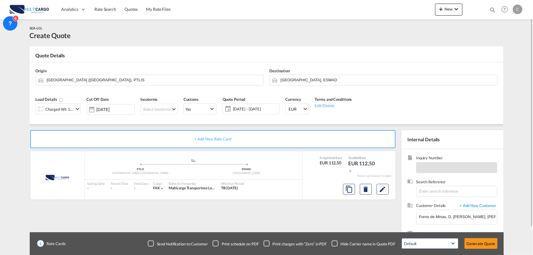
click at [361, 224] on div "+ Add New Rate Card MultiCargo added by you .a{fill:#aaa8ad;} .a{fill:#aaa8ad;}…" at bounding box center [214, 192] width 369 height 125
click at [102, 83] on input "[GEOGRAPHIC_DATA] ([GEOGRAPHIC_DATA]), PTLIS" at bounding box center [154, 80] width 214 height 11
click at [83, 81] on input "[GEOGRAPHIC_DATA] ([GEOGRAPHIC_DATA]), PTLIS" at bounding box center [154, 80] width 214 height 11
drag, startPoint x: 95, startPoint y: 82, endPoint x: 8, endPoint y: 80, distance: 87.6
click at [4, 82] on md-content "Analytics Reports Dashboard Rate Search Quotes My Rate Files New Quotes" at bounding box center [266, 127] width 533 height 255
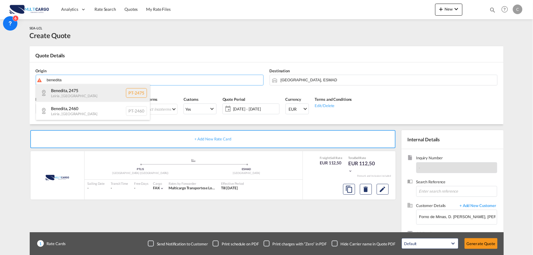
click at [65, 93] on div "Benedita , 2475 Leiria , [GEOGRAPHIC_DATA] PT-2475" at bounding box center [93, 93] width 114 height 18
type input "PT-2475, Benedita, Leiria"
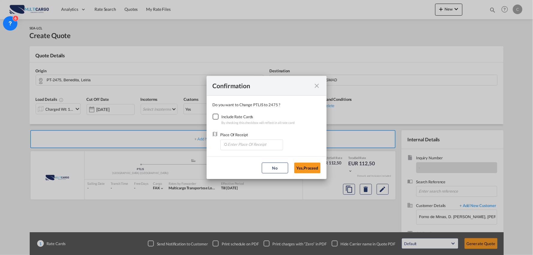
click at [216, 116] on div "Checkbox No Ink" at bounding box center [216, 117] width 6 height 6
click at [302, 168] on button "Yes,Proceed" at bounding box center [307, 168] width 26 height 11
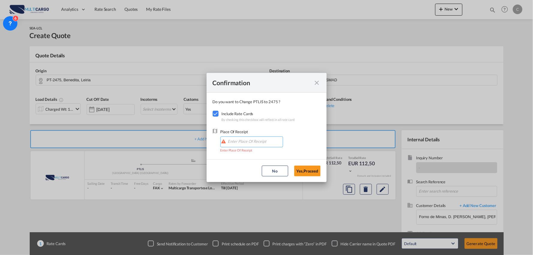
click at [243, 143] on input "Enter Place Of Receipt" at bounding box center [253, 141] width 59 height 9
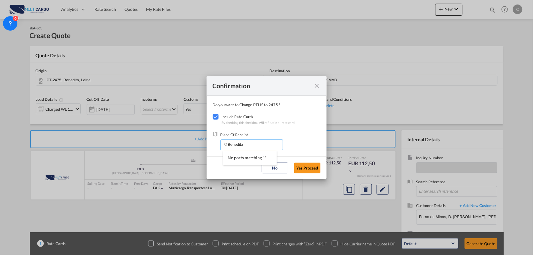
type input "Benedita"
click at [290, 138] on div "Place Of Receipt Benedita" at bounding box center [267, 141] width 108 height 19
click at [307, 168] on button "Yes,Proceed" at bounding box center [307, 168] width 26 height 11
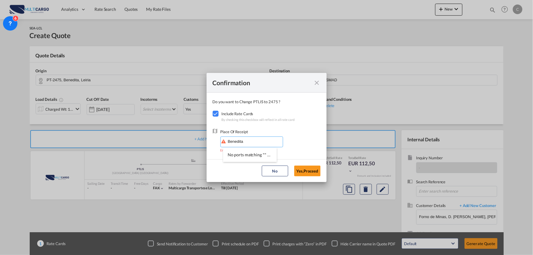
drag, startPoint x: 248, startPoint y: 138, endPoint x: 254, endPoint y: 141, distance: 6.4
click at [248, 139] on input "Benedita" at bounding box center [253, 141] width 59 height 9
drag, startPoint x: 255, startPoint y: 142, endPoint x: 203, endPoint y: 140, distance: 52.0
click at [203, 140] on div "Confirmation Do you want to Change PTLIS to 2475 ? Include Rate Cards By checki…" at bounding box center [266, 127] width 533 height 255
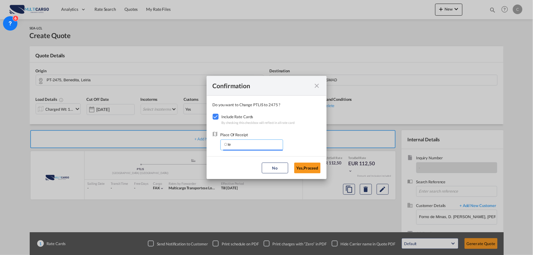
type input "l"
type input "b"
click at [214, 116] on div "Checkbox No Ink" at bounding box center [216, 117] width 6 height 6
click at [304, 167] on button "Yes,Proceed" at bounding box center [307, 168] width 26 height 11
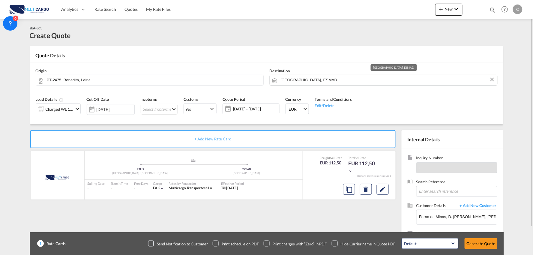
click at [336, 80] on input "[GEOGRAPHIC_DATA], ESMAD" at bounding box center [388, 80] width 214 height 11
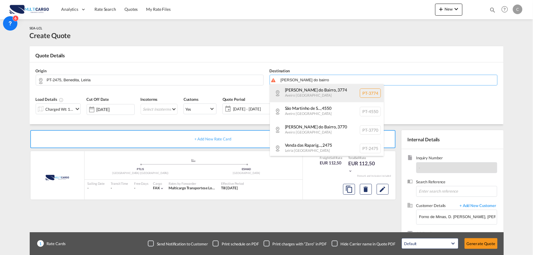
click at [302, 92] on div "[PERSON_NAME] do Bairro , [STREET_ADDRESS]" at bounding box center [327, 93] width 114 height 18
type input "PT-3774, [PERSON_NAME][GEOGRAPHIC_DATA], [GEOGRAPHIC_DATA]"
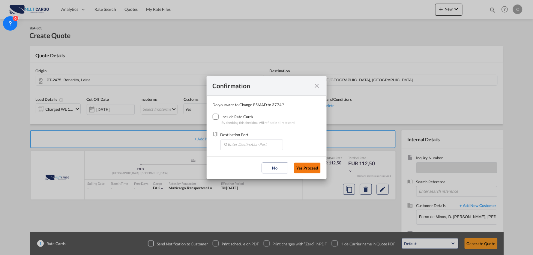
click at [308, 165] on button "Yes,Proceed" at bounding box center [307, 168] width 26 height 11
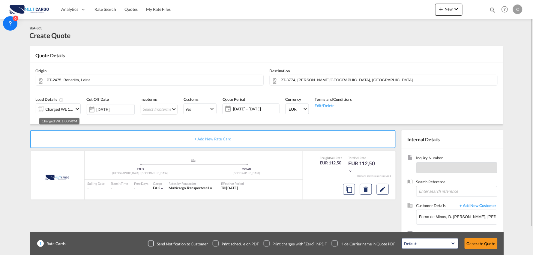
click at [61, 110] on div "Charged Wt: 1,00 W/M" at bounding box center [60, 109] width 28 height 8
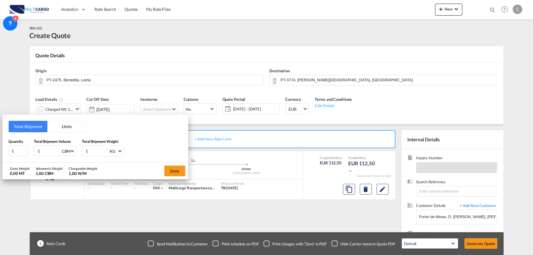
drag, startPoint x: 92, startPoint y: 149, endPoint x: 73, endPoint y: 150, distance: 18.6
click at [73, 150] on div "Quantity 1 Total Shipment Volume 1 CBM CBM CFT Total Shipment Weight 1 KG KG LB" at bounding box center [95, 148] width 174 height 18
type input "400"
click at [174, 169] on button "Done" at bounding box center [174, 171] width 21 height 11
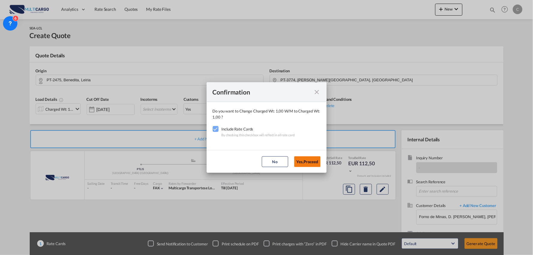
click at [302, 159] on button "Yes,Proceed" at bounding box center [307, 161] width 26 height 11
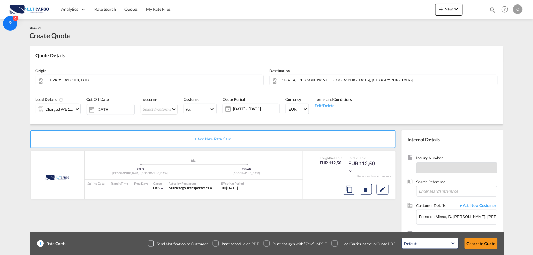
click at [344, 214] on div "+ Add New Rate Card MultiCargo added by you .a{fill:#aaa8ad;} .a{fill:#aaa8ad;}…" at bounding box center [214, 192] width 369 height 125
click at [483, 241] on button "Generate Quote" at bounding box center [481, 243] width 33 height 11
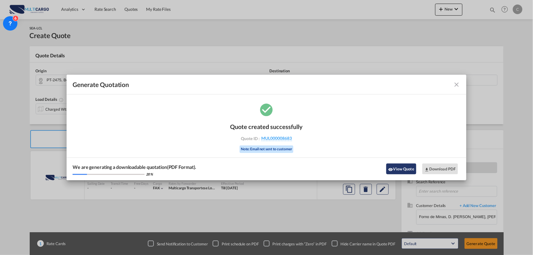
click at [397, 171] on button "View Quote" at bounding box center [401, 169] width 30 height 11
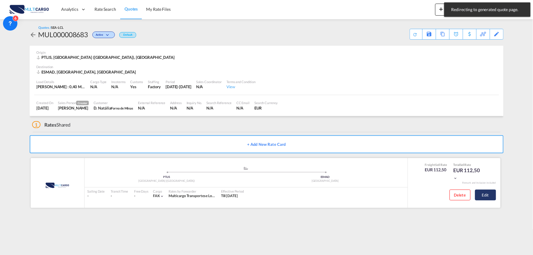
click at [493, 197] on button "Edit" at bounding box center [485, 195] width 21 height 11
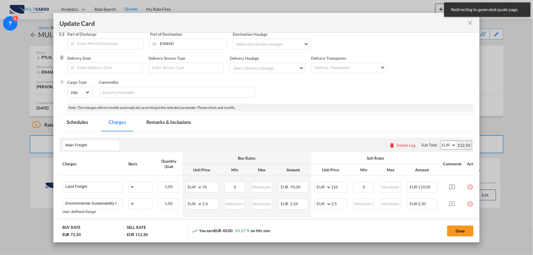
select select "per_shipment"
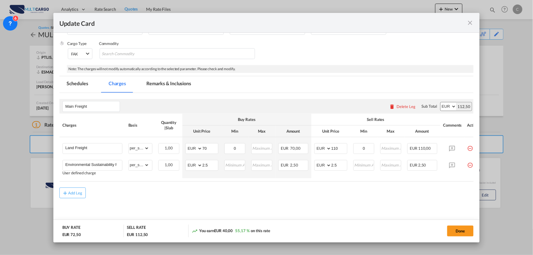
scroll to position [0, 15]
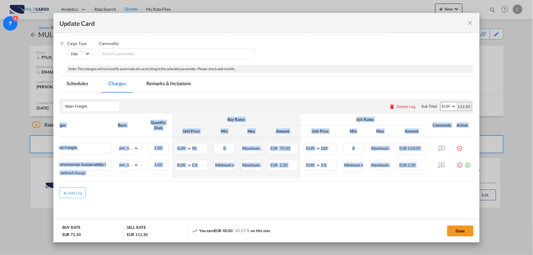
drag, startPoint x: 439, startPoint y: 180, endPoint x: 472, endPoint y: 180, distance: 33.3
click at [472, 180] on md-dialog-content "Pickup Door Pickup Service Type Pickup Haulage Select Pickup Haulage rail road …" at bounding box center [266, 138] width 427 height 210
click at [457, 164] on md-icon "icon-minus-circle-outline red-400-fg pt-7" at bounding box center [460, 163] width 6 height 6
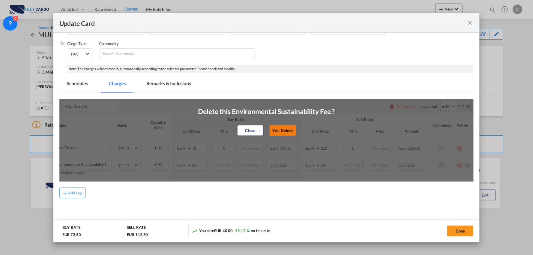
click at [289, 128] on button "Yes, Delete" at bounding box center [283, 130] width 26 height 11
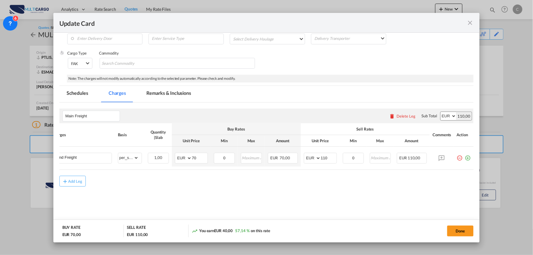
scroll to position [0, 0]
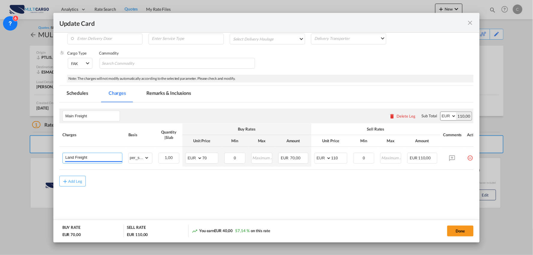
drag, startPoint x: 107, startPoint y: 159, endPoint x: -18, endPoint y: 159, distance: 124.5
click at [0, 159] on html "Analytics Reports Dashboard Rate Search Quotes My Rate Files" at bounding box center [266, 127] width 533 height 255
click at [161, 184] on div "Add Leg" at bounding box center [266, 181] width 415 height 11
drag, startPoint x: 99, startPoint y: 158, endPoint x: 7, endPoint y: 158, distance: 91.8
click at [7, 158] on div "Update Card Pickup Door Pickup Service Type Pickup Haulage Select Pickup Haulag…" at bounding box center [266, 127] width 533 height 255
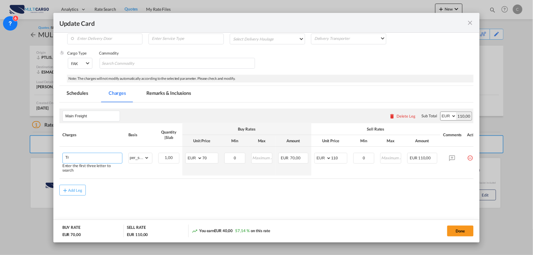
type input "T"
click at [116, 158] on input "Transporte [PERSON_NAME]" at bounding box center [93, 157] width 57 height 9
drag, startPoint x: 112, startPoint y: 158, endPoint x: 147, endPoint y: 158, distance: 35.1
click at [147, 158] on tr "Transporte [PERSON_NAME] Adding a user defined charge Please Enter Already Exis…" at bounding box center [271, 159] width 425 height 24
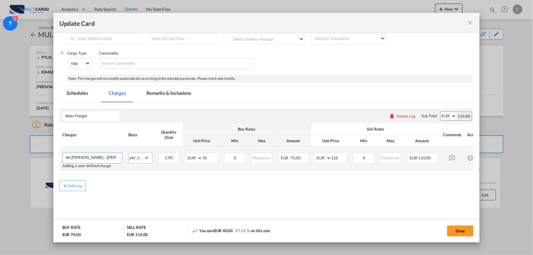
scroll to position [0, 17]
type input "Transporte [PERSON_NAME] - [PERSON_NAME] do Bairro"
click at [146, 184] on div "Add Leg" at bounding box center [266, 185] width 415 height 11
drag, startPoint x: 209, startPoint y: 158, endPoint x: 193, endPoint y: 158, distance: 16.5
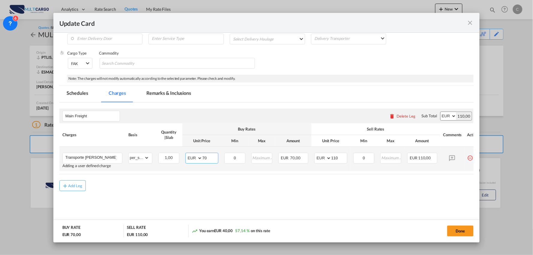
click at [199, 158] on md-input-container "AED AFN ALL AMD ANG AOA ARS AUD AWG AZN BAM BBD BDT BGN BHD BIF BMD BND [PERSON…" at bounding box center [201, 158] width 33 height 11
type input "370"
drag, startPoint x: 208, startPoint y: 206, endPoint x: 206, endPoint y: 200, distance: 6.2
click at [208, 205] on md-content "Main Freight Please enter leg name Leg Name Already Exists Delete Leg Sub Total…" at bounding box center [266, 161] width 415 height 117
drag, startPoint x: 341, startPoint y: 159, endPoint x: 322, endPoint y: 155, distance: 19.8
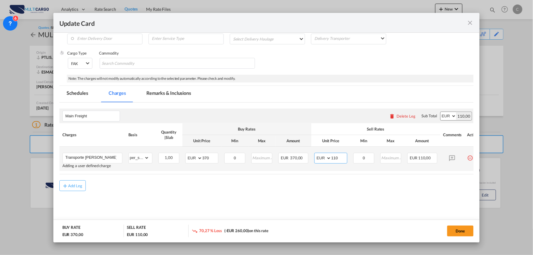
click at [322, 158] on md-input-container "AED AFN ALL AMD ANG AOA ARS AUD AWG AZN BAM BBD BDT BGN BHD BIF BMD BND [PERSON…" at bounding box center [330, 158] width 33 height 11
click at [405, 197] on md-content "Main Freight Please enter leg name Leg Name Already Exists Delete Leg Sub Total…" at bounding box center [266, 161] width 415 height 117
drag, startPoint x: 442, startPoint y: 174, endPoint x: 462, endPoint y: 173, distance: 20.4
click at [462, 173] on table "Charges Basis Quantity | Slab Buy Rates Sell Rates Comments Action Unit Price M…" at bounding box center [271, 148] width 425 height 51
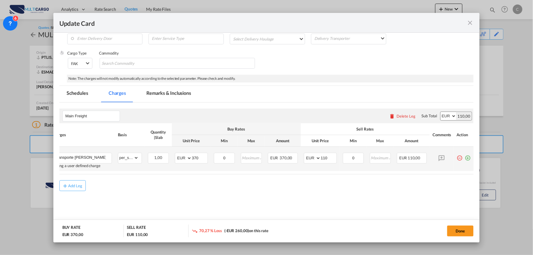
click at [465, 158] on md-icon "icon-plus-circle-outline green-400-fg" at bounding box center [468, 156] width 6 height 6
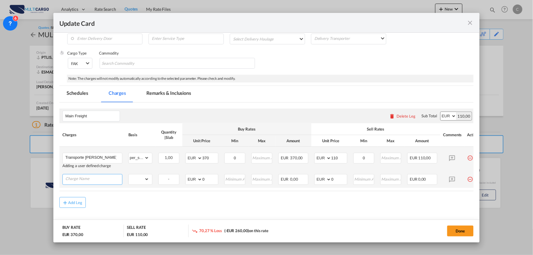
click at [97, 176] on input "Charge Name" at bounding box center [93, 178] width 57 height 9
type input "Despesas de Dossier"
click at [99, 167] on span "Despesas de Dossier" at bounding box center [89, 167] width 38 height 5
drag, startPoint x: 143, startPoint y: 182, endPoint x: 147, endPoint y: 179, distance: 4.2
click at [143, 182] on select "gross_weight volumetric_weight per_shipment per_bl per_km per_hawb per_kg flat …" at bounding box center [139, 179] width 20 height 10
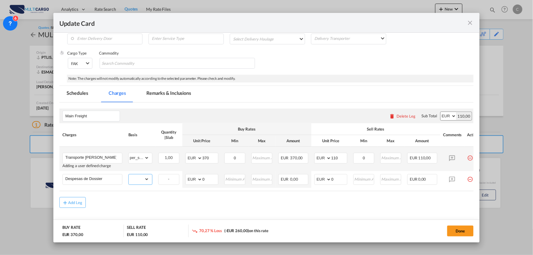
select select "per_shipment"
click at [129, 174] on select "gross_weight volumetric_weight per_shipment per_bl per_km per_hawb per_kg flat …" at bounding box center [139, 179] width 20 height 10
drag, startPoint x: 337, startPoint y: 179, endPoint x: 322, endPoint y: 179, distance: 15.6
click at [322, 179] on md-input-container "AED AFN ALL AMD ANG AOA ARS AUD AWG AZN BAM BBD BDT BGN BHD BIF BMD BND [PERSON…" at bounding box center [330, 179] width 33 height 11
click at [273, 205] on div "Add Leg" at bounding box center [266, 202] width 415 height 11
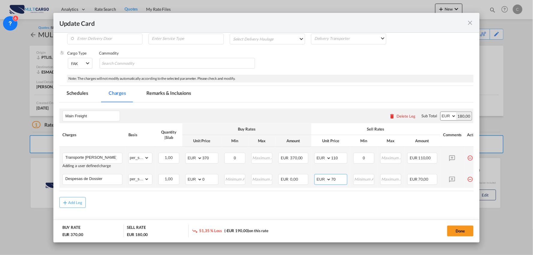
click at [340, 179] on input "70" at bounding box center [340, 178] width 16 height 9
type input "75"
click at [227, 208] on div "Add Leg" at bounding box center [266, 202] width 415 height 11
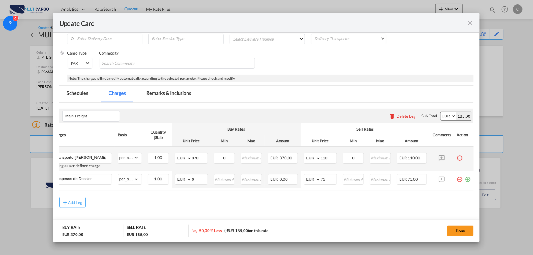
scroll to position [0, 15]
drag, startPoint x: 327, startPoint y: 159, endPoint x: 261, endPoint y: 163, distance: 66.1
click at [261, 163] on tr "Transporte [PERSON_NAME] - [PERSON_NAME] do Bairro Adding a user defined charge…" at bounding box center [261, 159] width 425 height 24
type input "470"
click at [301, 206] on div "Add Leg" at bounding box center [266, 202] width 415 height 11
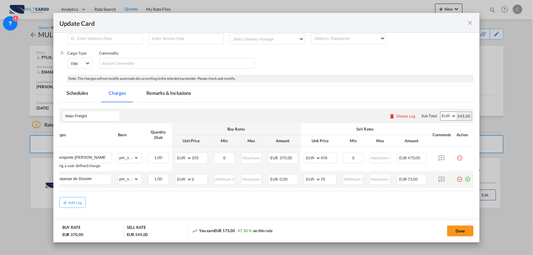
click at [457, 179] on md-icon "icon-minus-circle-outline red-400-fg pt-7" at bounding box center [460, 177] width 6 height 6
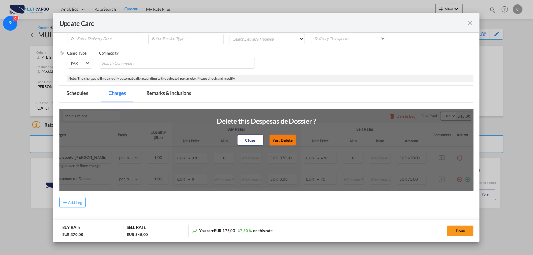
click at [284, 137] on button "Yes, Delete" at bounding box center [282, 140] width 26 height 11
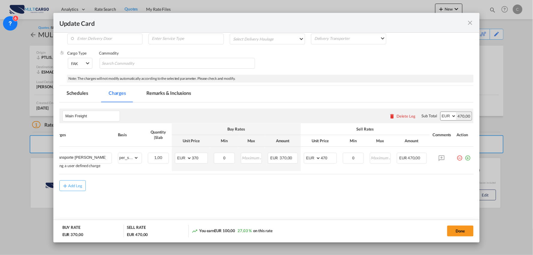
scroll to position [0, 0]
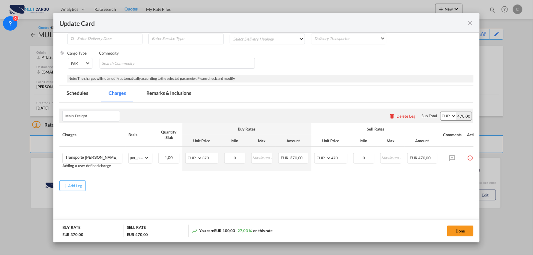
click at [285, 203] on md-content "Main Freight Please enter leg name Leg Name Already Exists Delete Leg Sub Total…" at bounding box center [266, 161] width 415 height 117
